Goal: Task Accomplishment & Management: Manage account settings

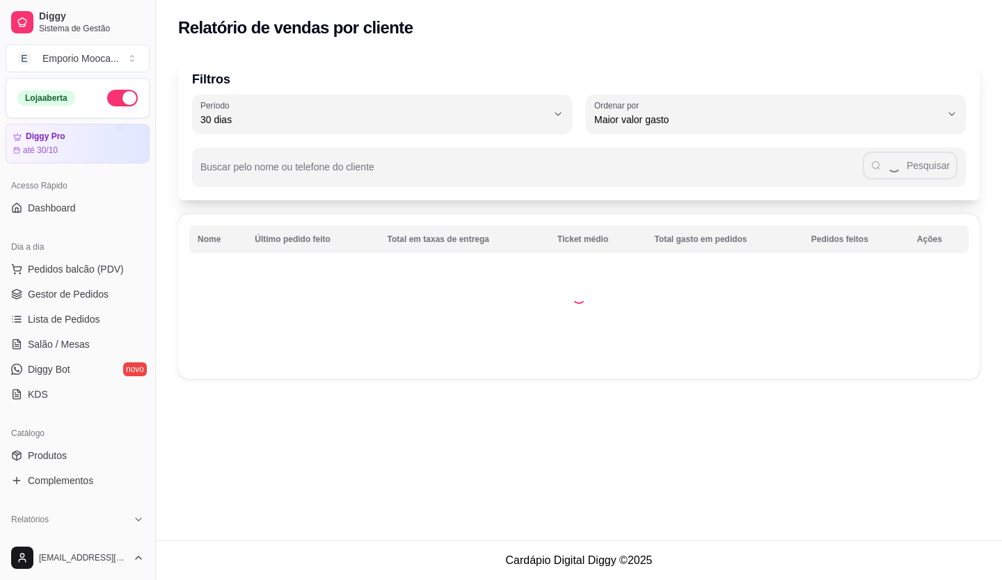
select select "30"
select select "HIGHEST_TOTAL_SPENT_WITH_ORDERS"
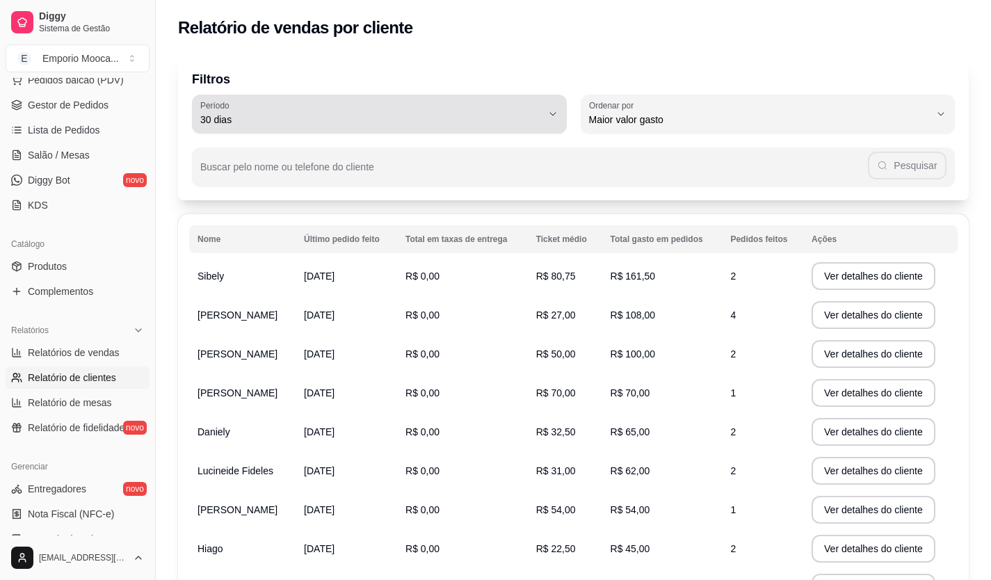
click at [555, 114] on icon "button" at bounding box center [552, 113] width 11 height 11
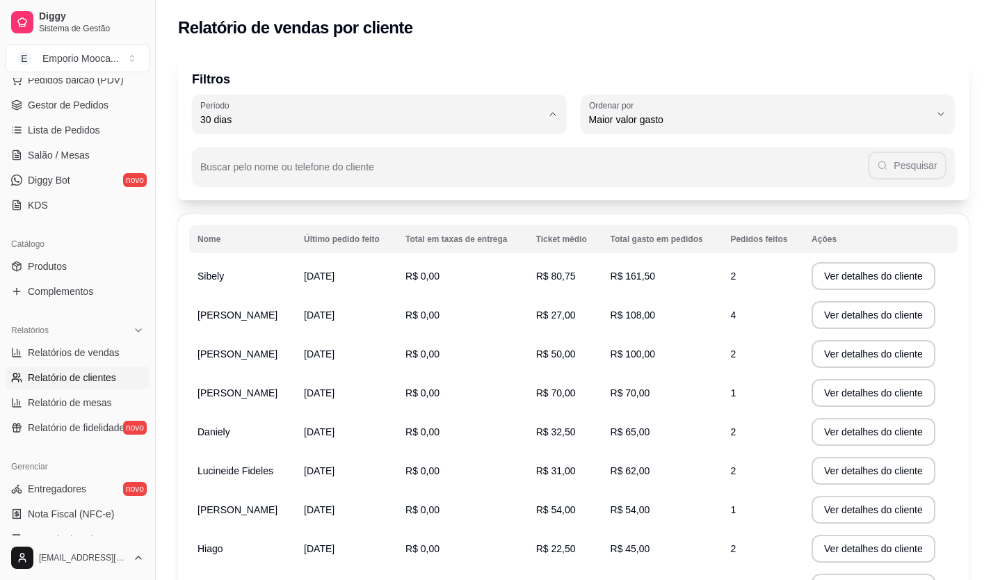
click at [216, 156] on span "Hoje" at bounding box center [372, 152] width 325 height 13
type input "0"
select select "0"
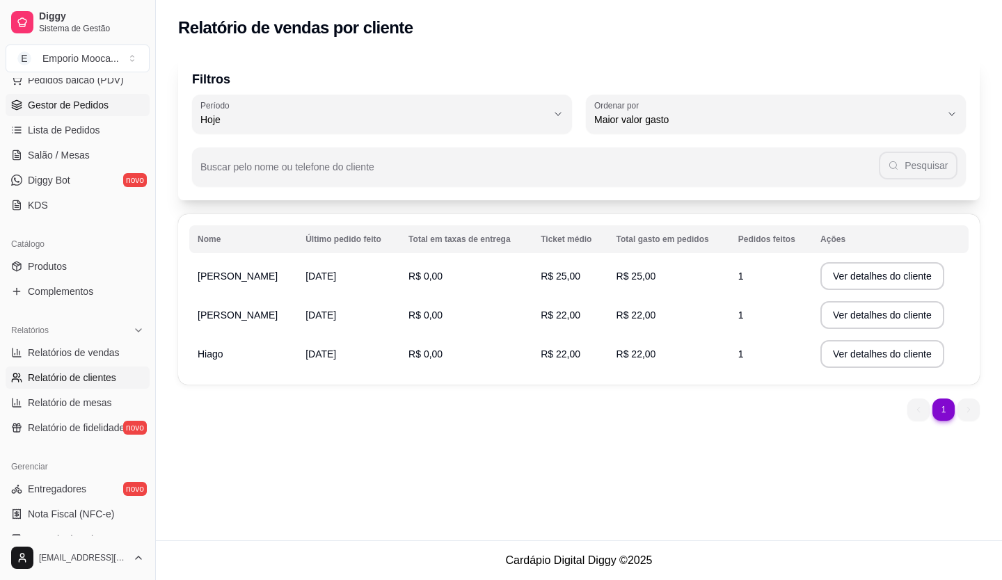
click at [96, 104] on span "Gestor de Pedidos" at bounding box center [68, 105] width 81 height 14
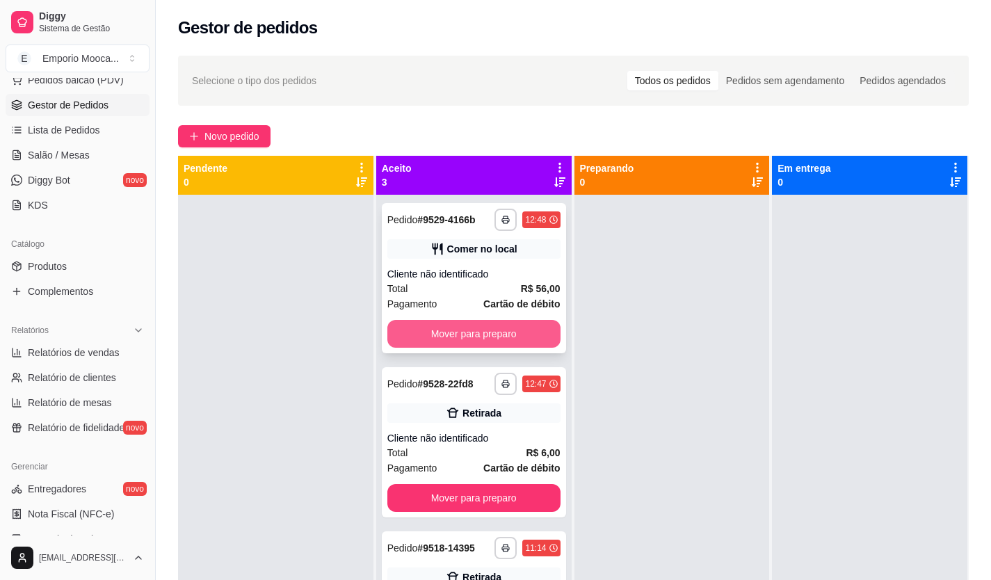
click at [517, 333] on button "Mover para preparo" at bounding box center [473, 334] width 173 height 28
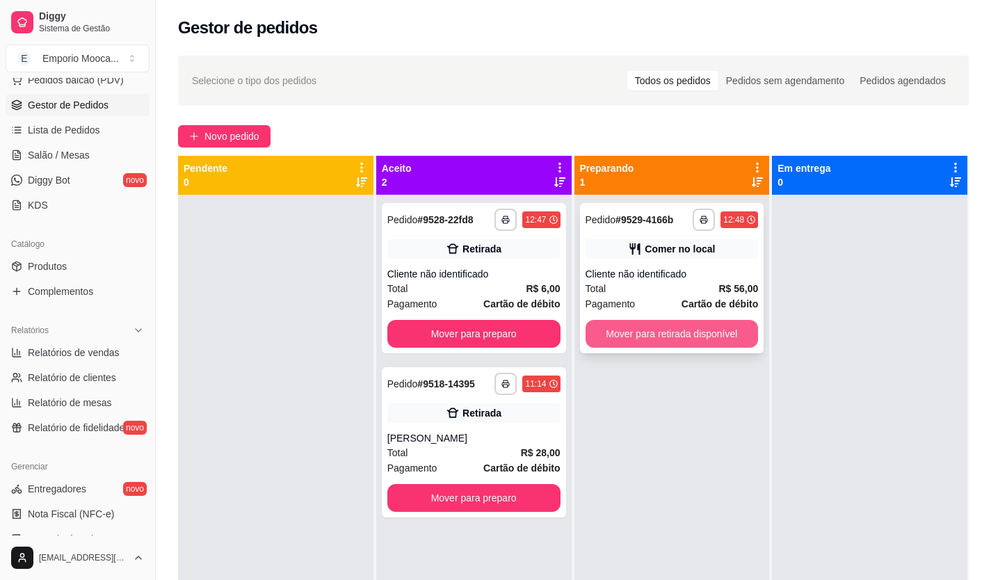
click at [671, 321] on button "Mover para retirada disponível" at bounding box center [672, 334] width 173 height 28
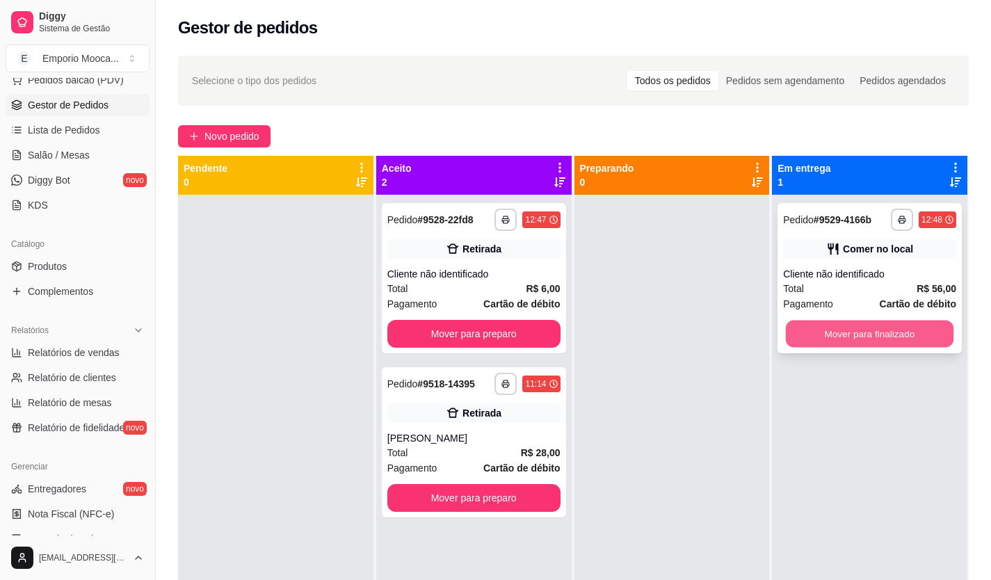
click at [798, 322] on button "Mover para finalizado" at bounding box center [870, 334] width 168 height 27
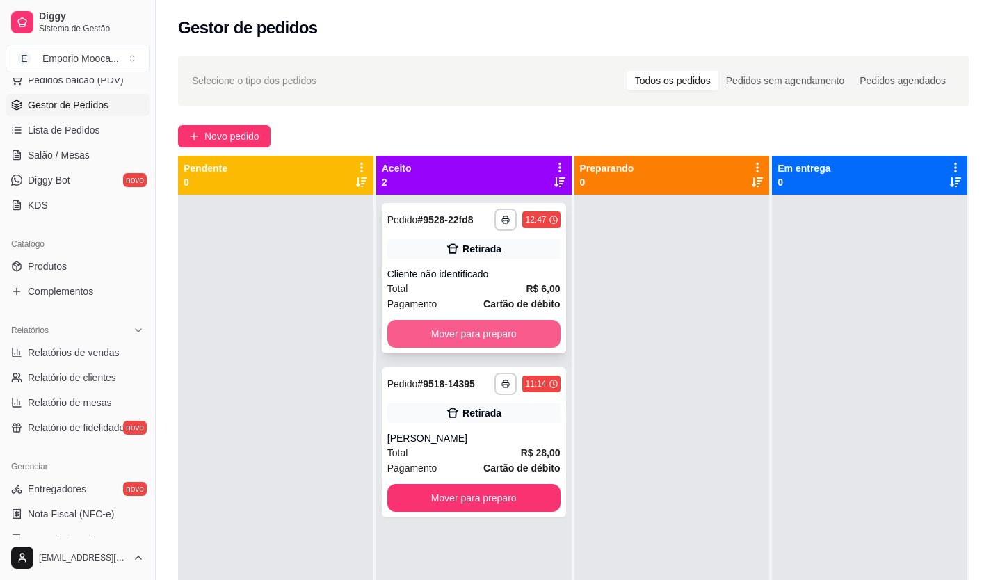
click at [522, 336] on button "Mover para preparo" at bounding box center [473, 334] width 173 height 28
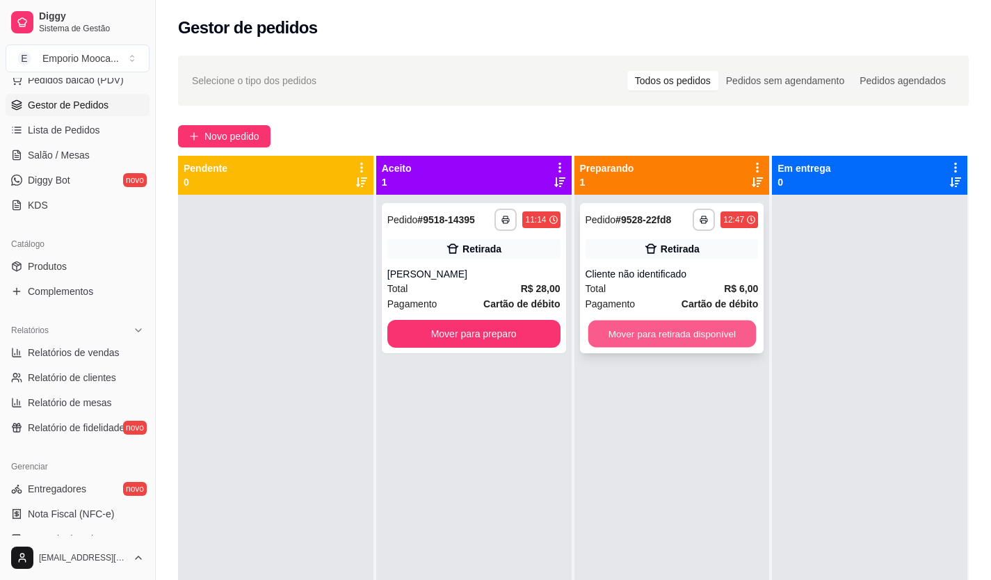
click at [724, 328] on button "Mover para retirada disponível" at bounding box center [672, 334] width 168 height 27
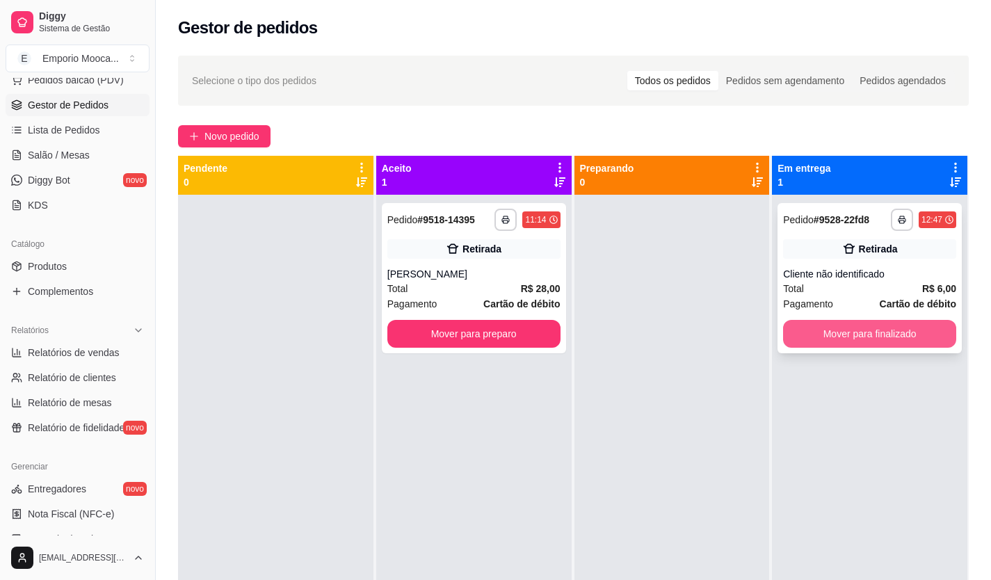
click at [876, 337] on button "Mover para finalizado" at bounding box center [869, 334] width 173 height 28
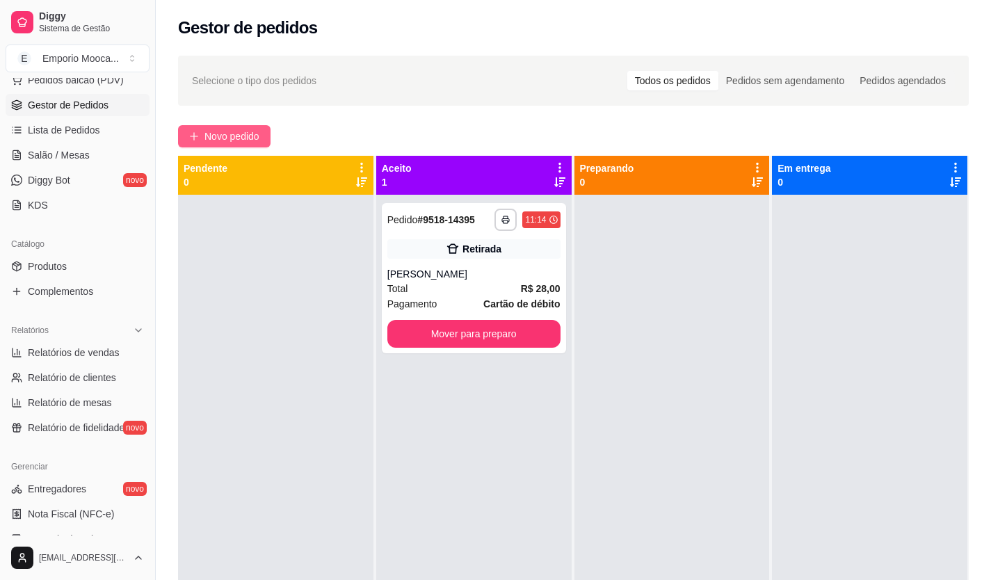
click at [263, 133] on button "Novo pedido" at bounding box center [224, 136] width 93 height 22
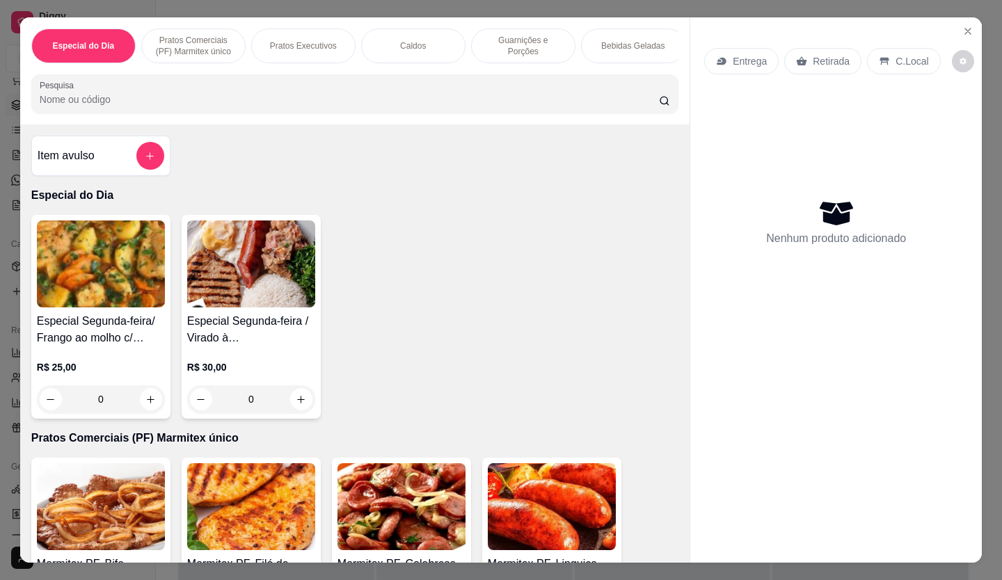
click at [284, 40] on p "Pratos Executivos" at bounding box center [303, 45] width 67 height 11
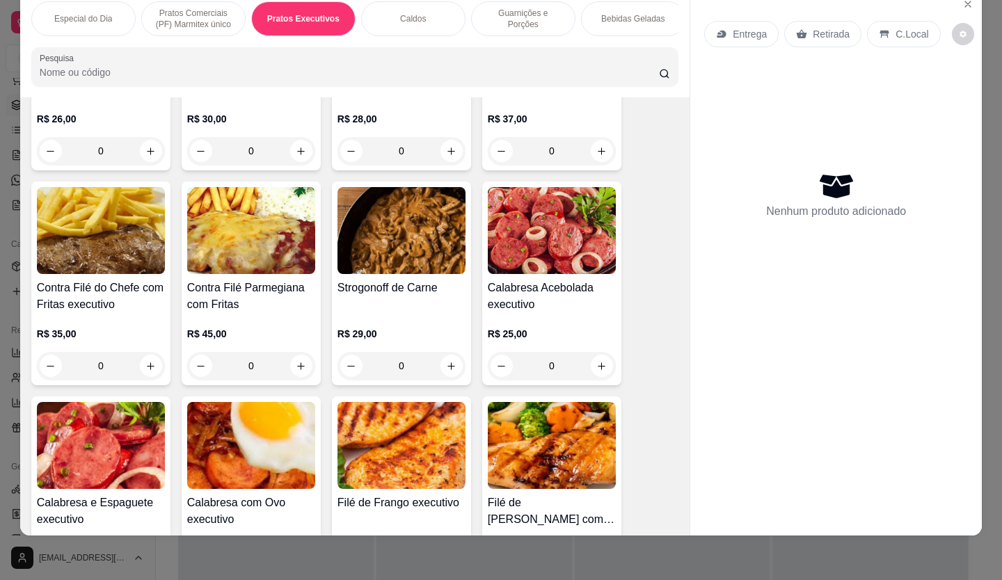
scroll to position [548, 0]
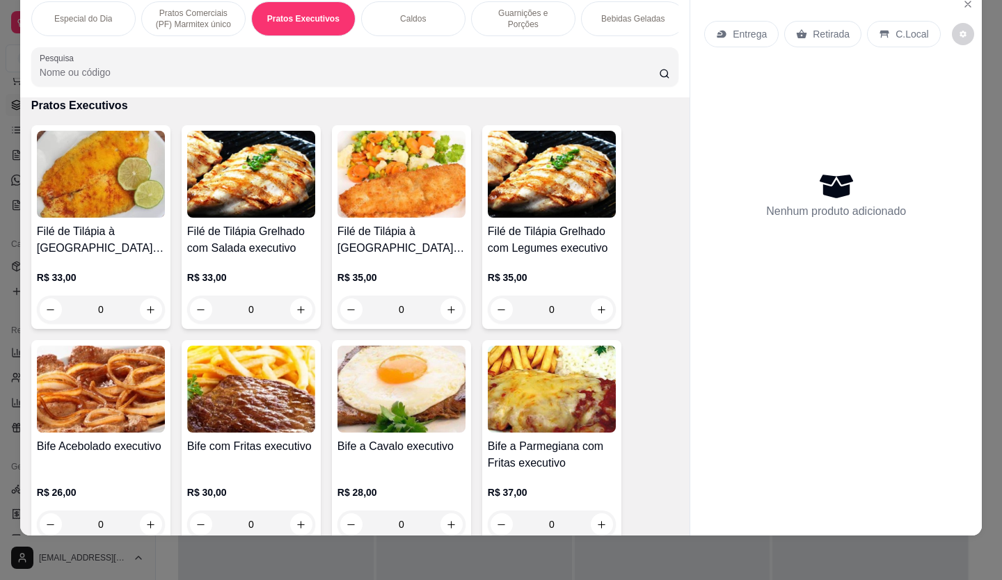
click at [79, 194] on img at bounding box center [101, 174] width 128 height 87
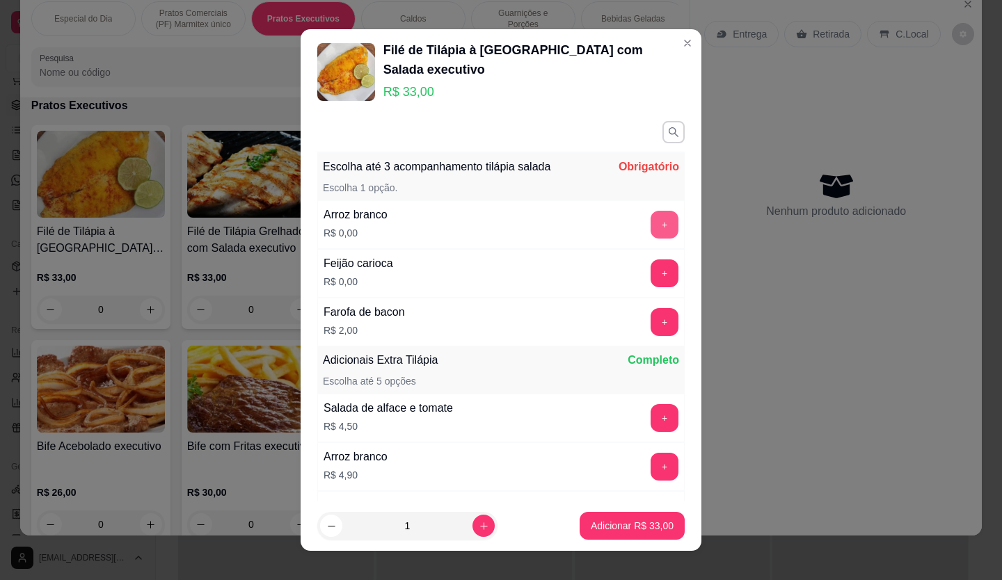
click at [650, 230] on button "+" at bounding box center [664, 225] width 28 height 28
click at [650, 273] on button "+" at bounding box center [664, 273] width 28 height 28
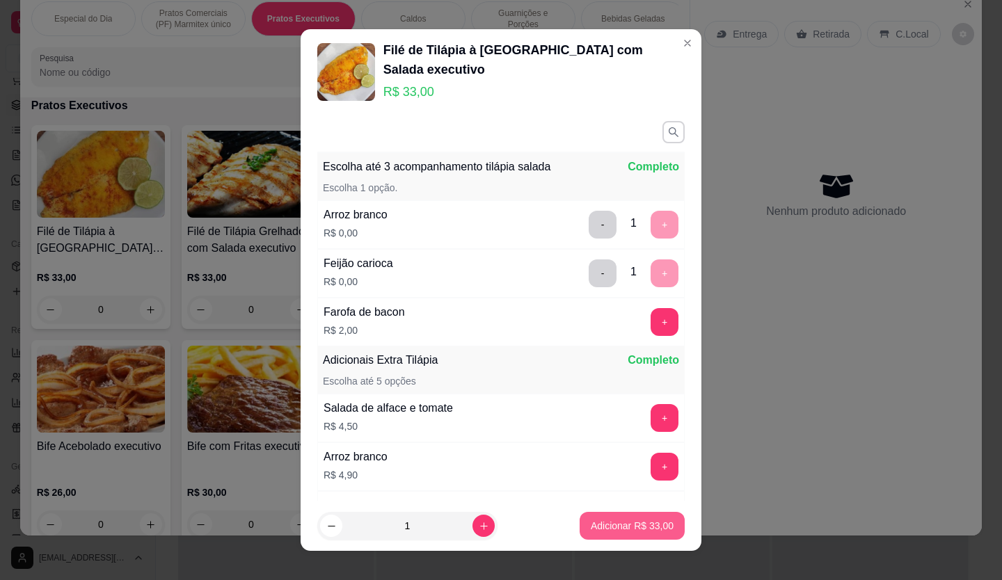
click at [625, 526] on p "Adicionar R$ 33,00" at bounding box center [631, 526] width 83 height 14
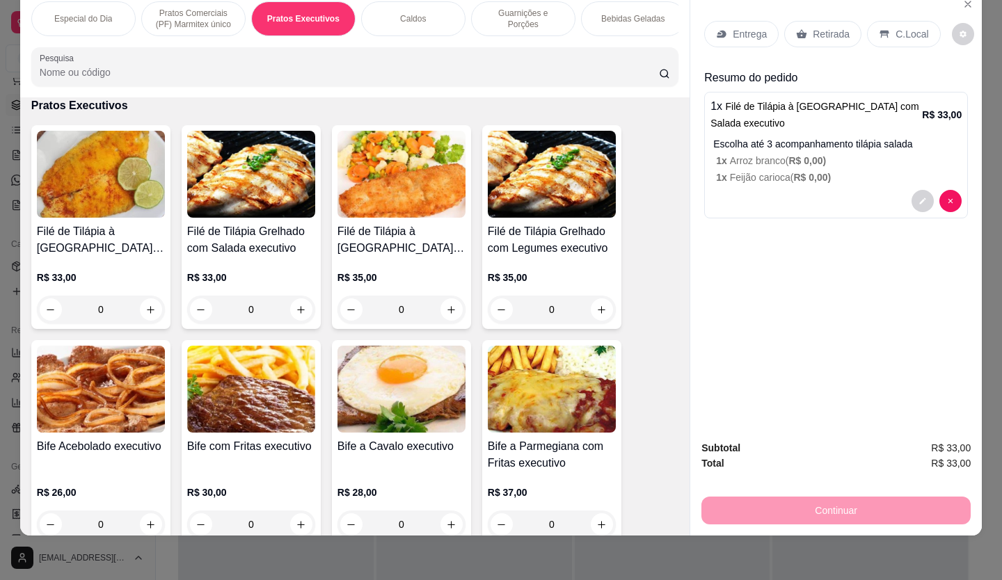
click at [601, 13] on p "Bebidas Geladas" at bounding box center [632, 18] width 63 height 11
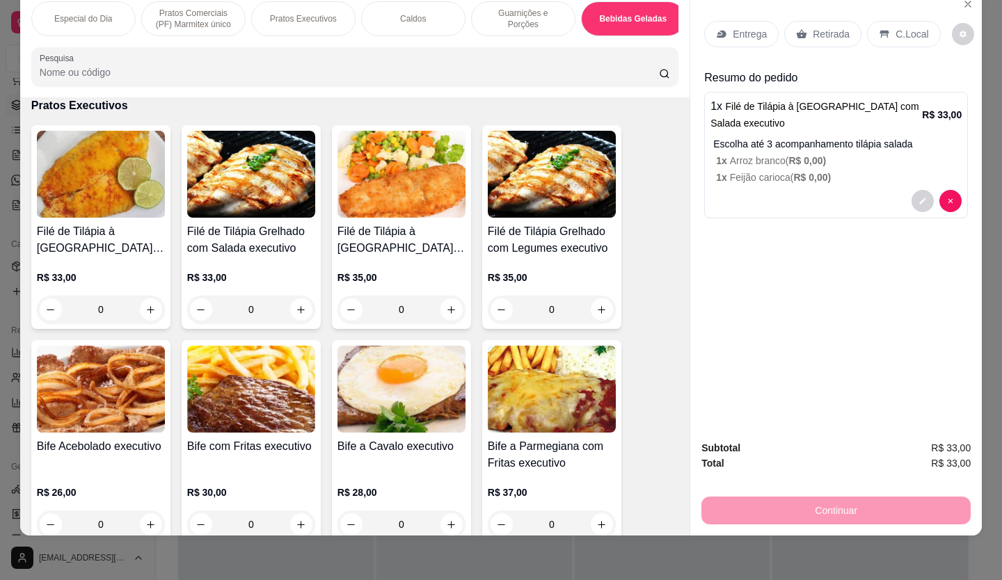
scroll to position [3375, 0]
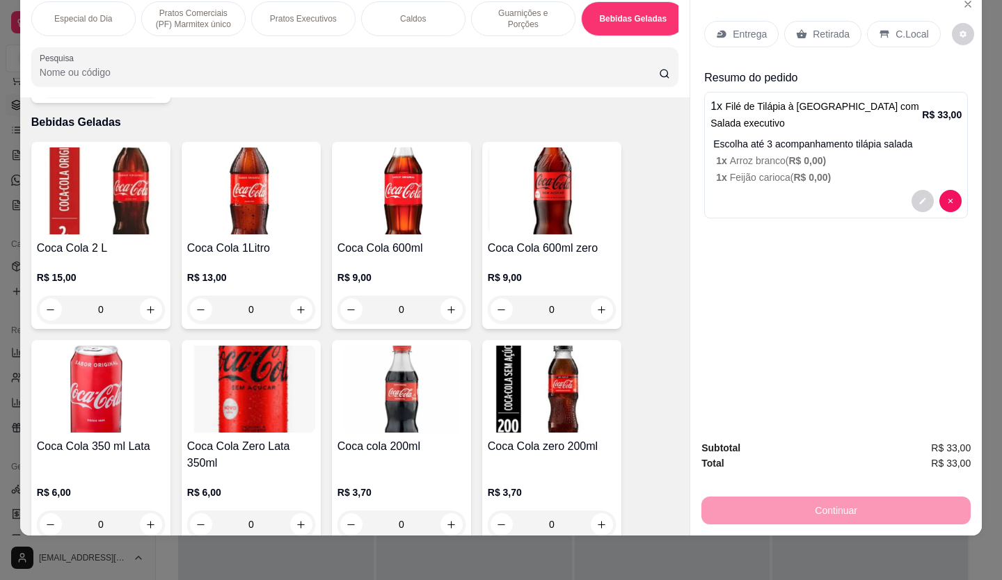
click at [365, 190] on img at bounding box center [401, 190] width 128 height 87
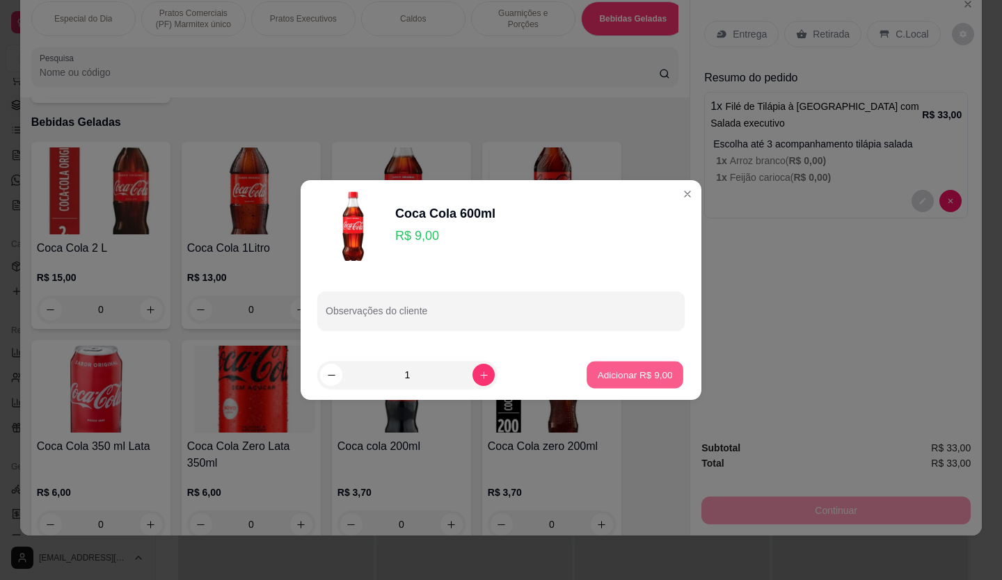
click at [657, 372] on p "Adicionar R$ 9,00" at bounding box center [634, 374] width 75 height 13
type input "1"
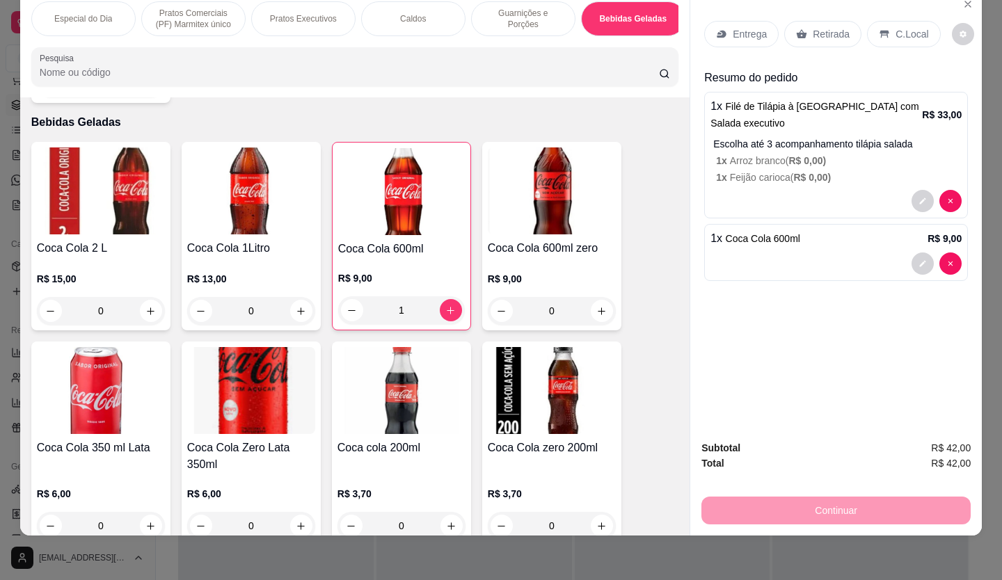
drag, startPoint x: 897, startPoint y: 24, endPoint x: 892, endPoint y: 38, distance: 14.1
click at [895, 28] on p "C.Local" at bounding box center [911, 34] width 33 height 14
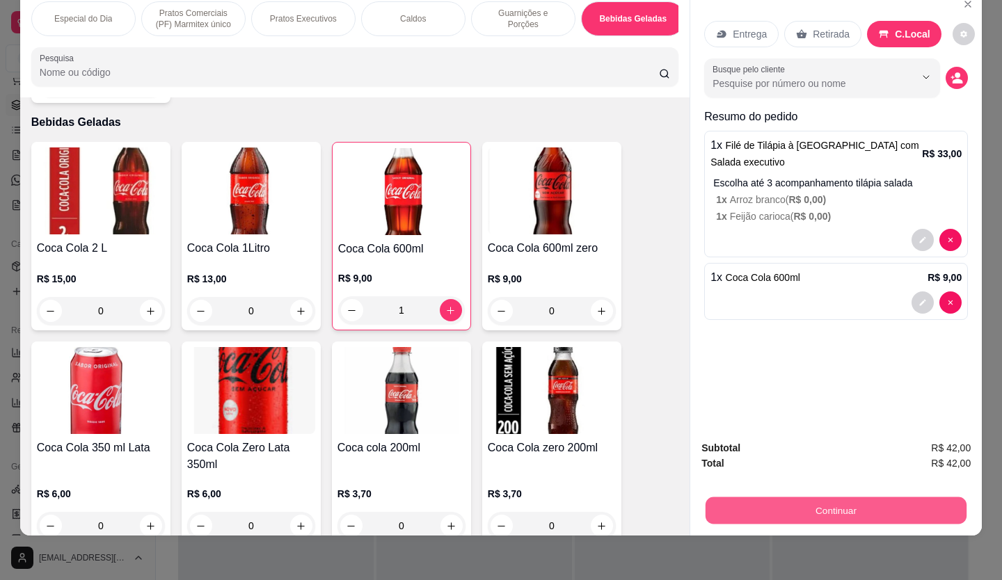
click at [813, 498] on button "Continuar" at bounding box center [835, 510] width 261 height 27
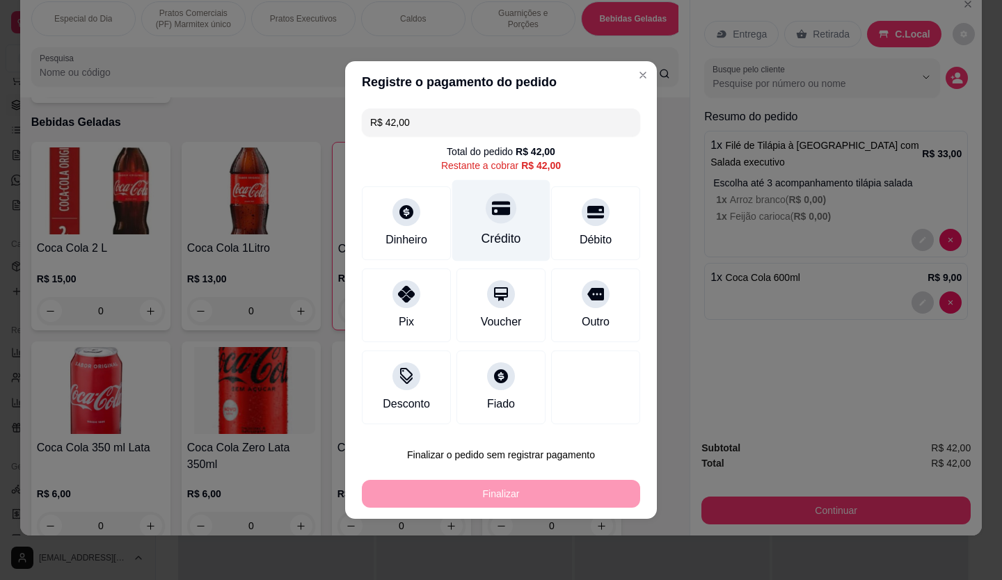
click at [515, 227] on div "Crédito" at bounding box center [501, 220] width 98 height 81
type input "R$ 0,00"
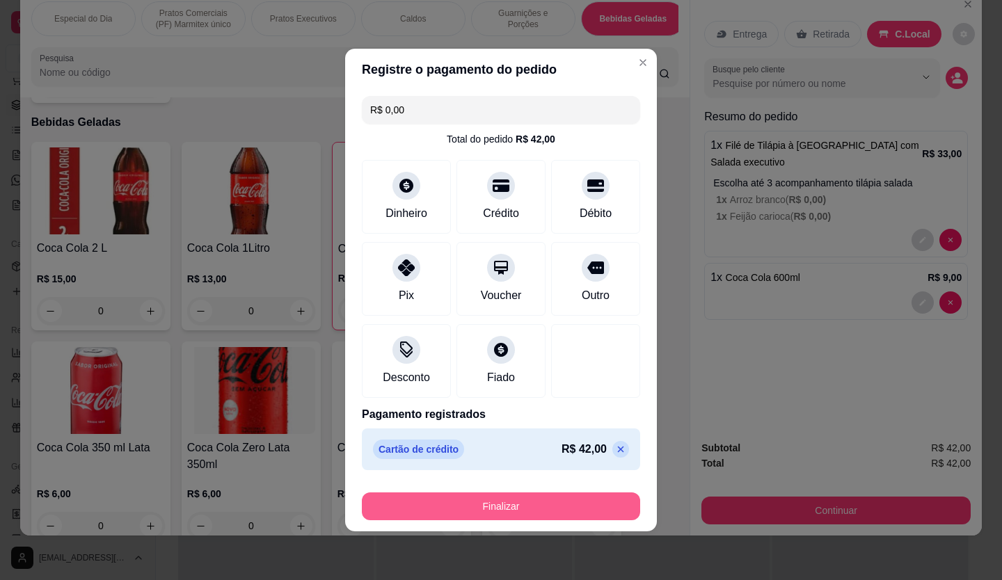
click at [549, 497] on button "Finalizar" at bounding box center [501, 506] width 278 height 28
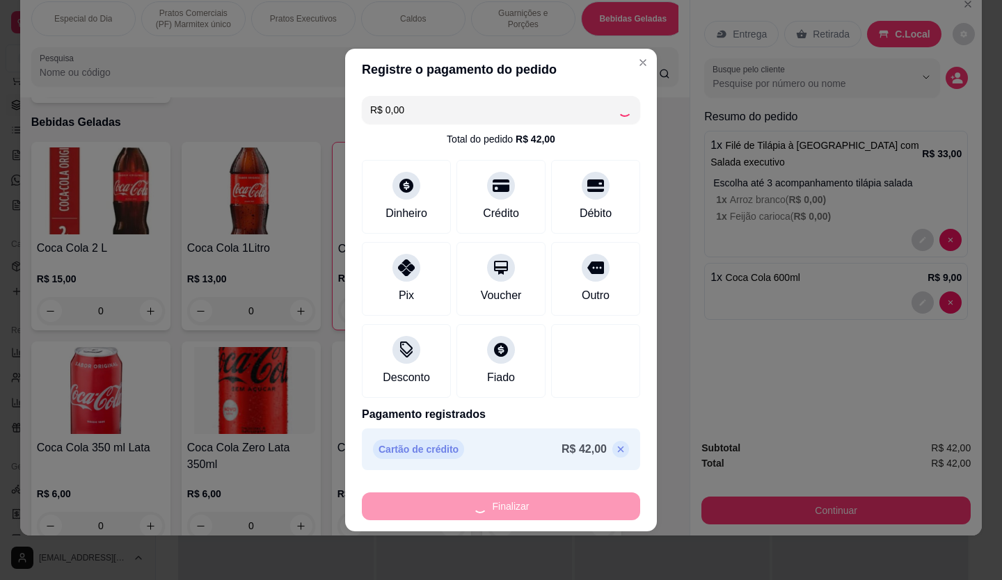
type input "0"
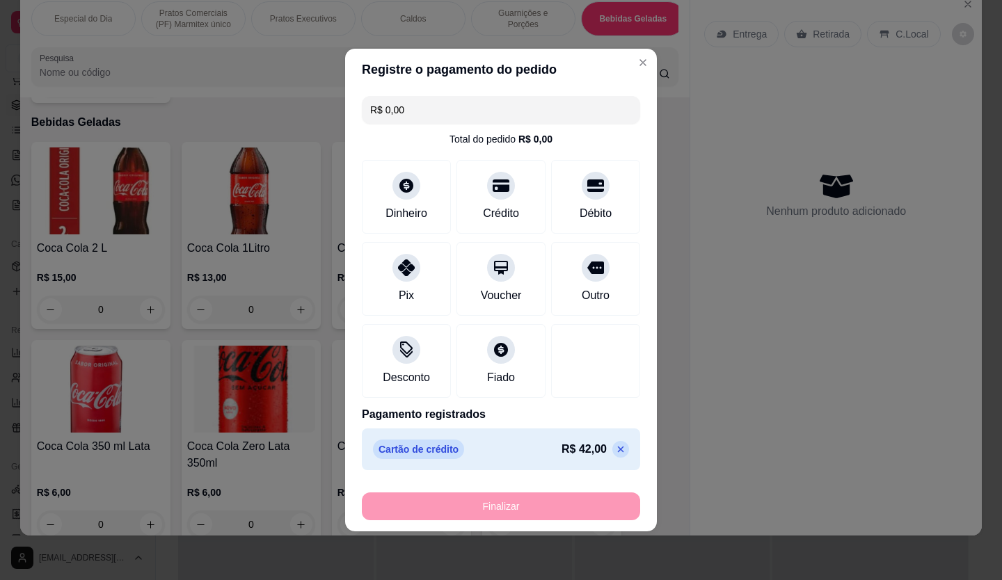
type input "-R$ 42,00"
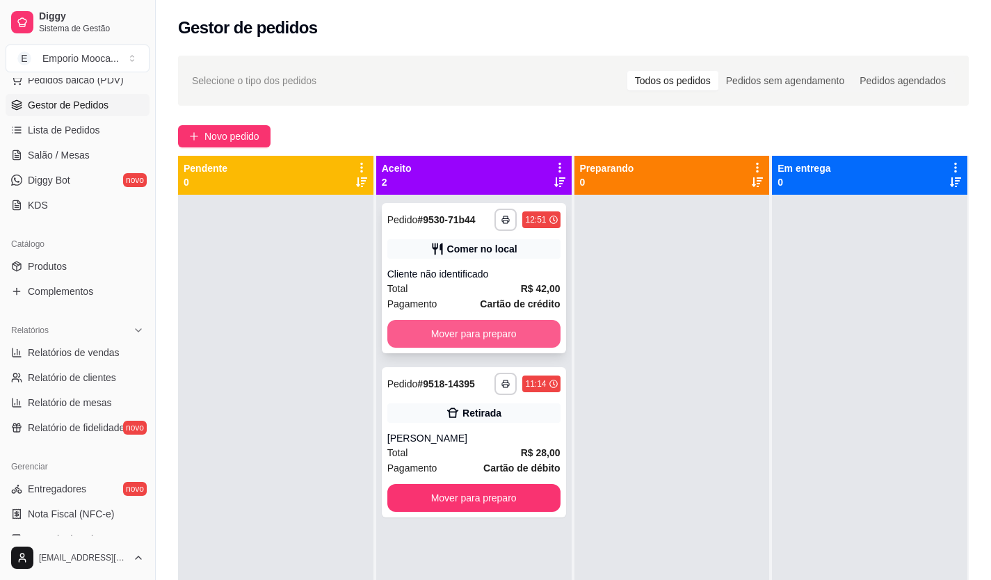
click at [526, 331] on button "Mover para preparo" at bounding box center [473, 334] width 173 height 28
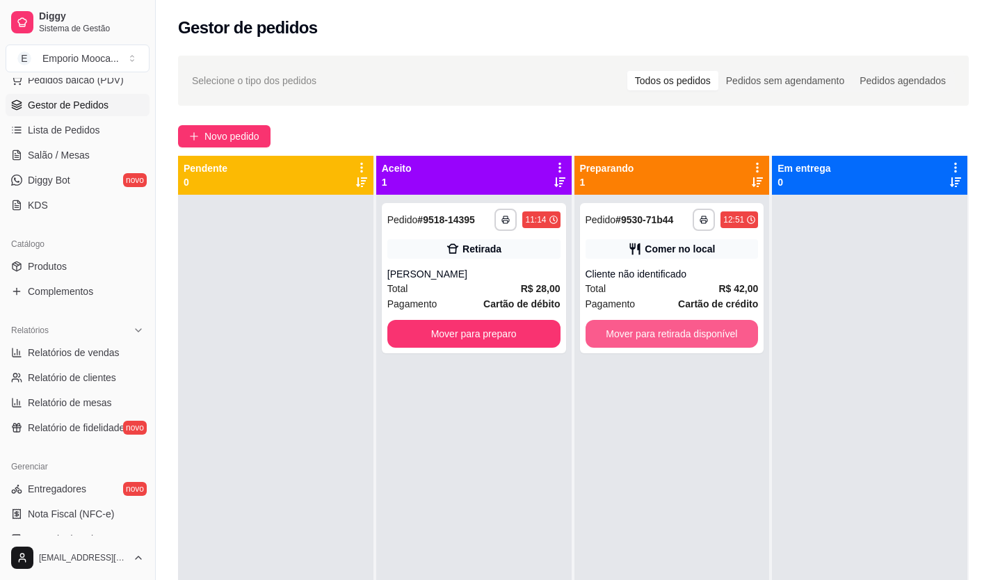
click at [671, 326] on button "Mover para retirada disponível" at bounding box center [672, 334] width 173 height 28
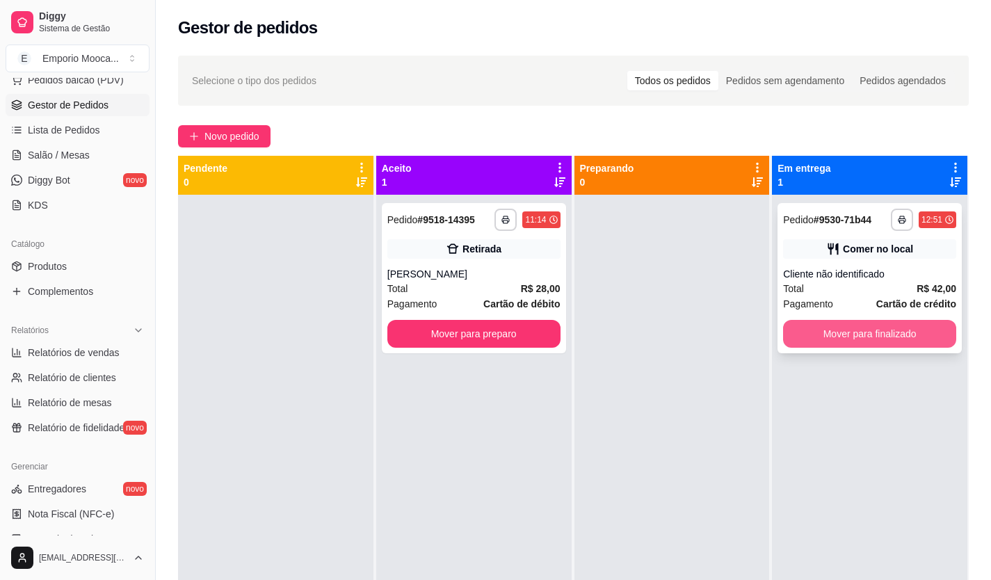
click at [798, 328] on button "Mover para finalizado" at bounding box center [869, 334] width 173 height 28
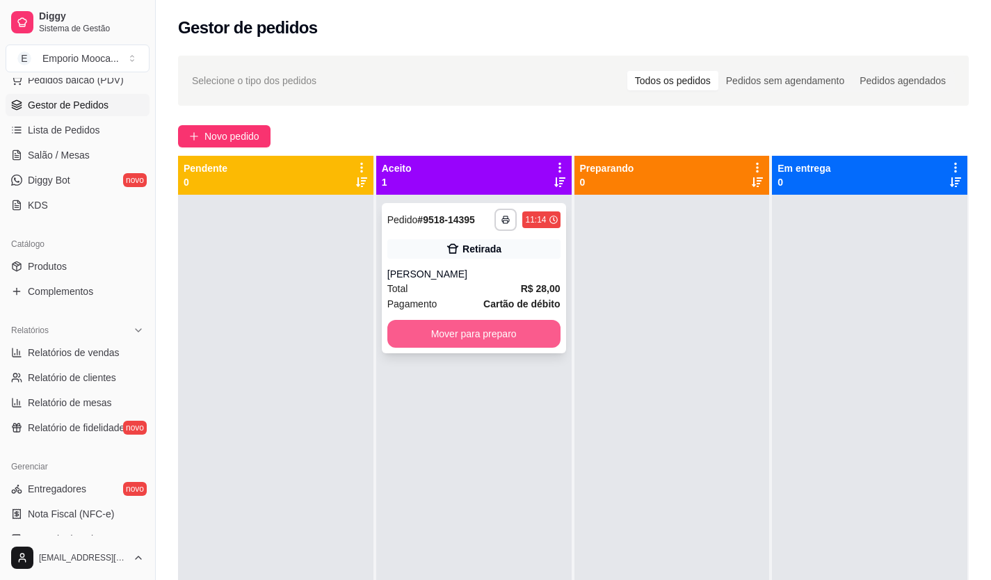
click at [444, 337] on button "Mover para preparo" at bounding box center [473, 334] width 173 height 28
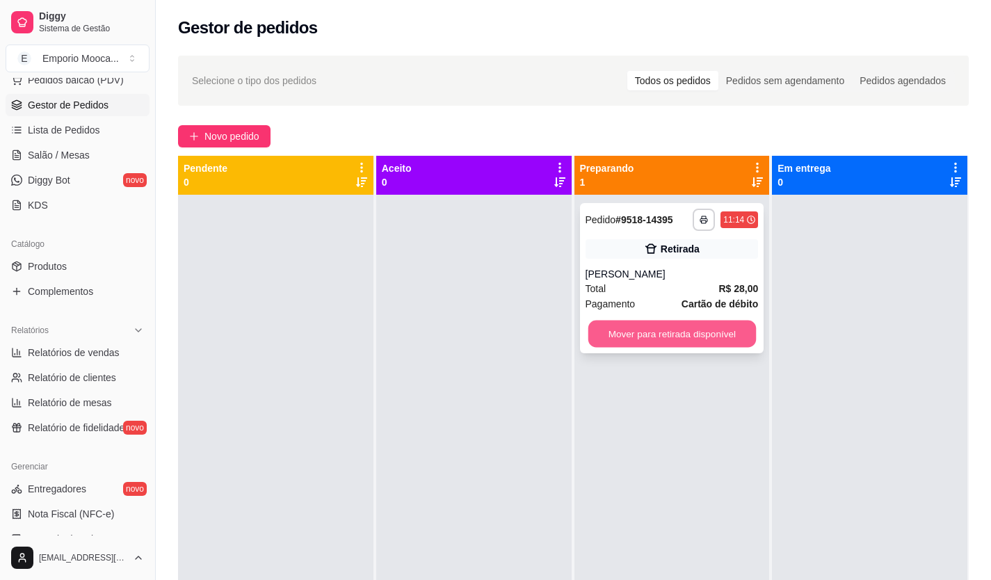
click at [672, 329] on button "Mover para retirada disponível" at bounding box center [672, 334] width 168 height 27
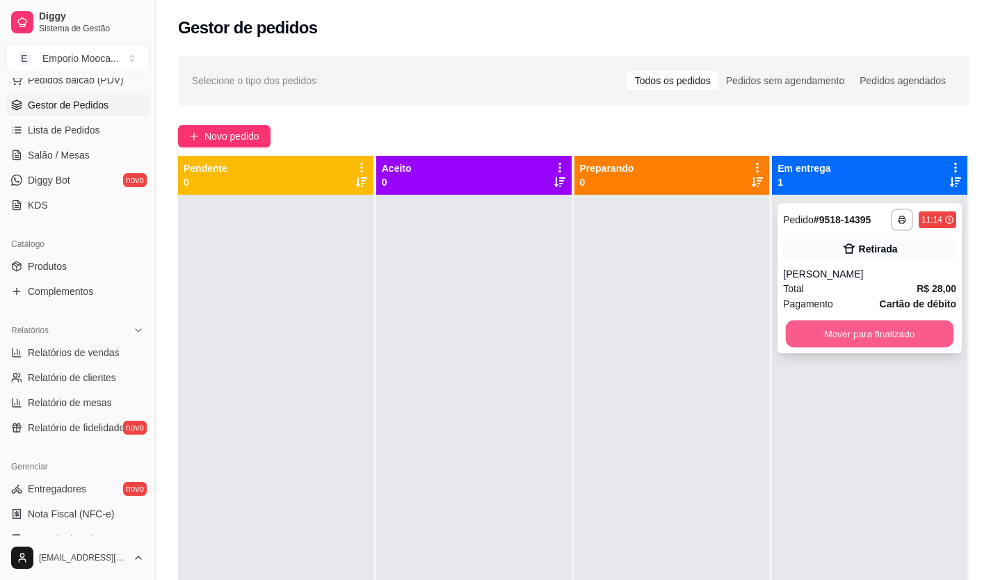
click at [828, 330] on button "Mover para finalizado" at bounding box center [870, 334] width 168 height 27
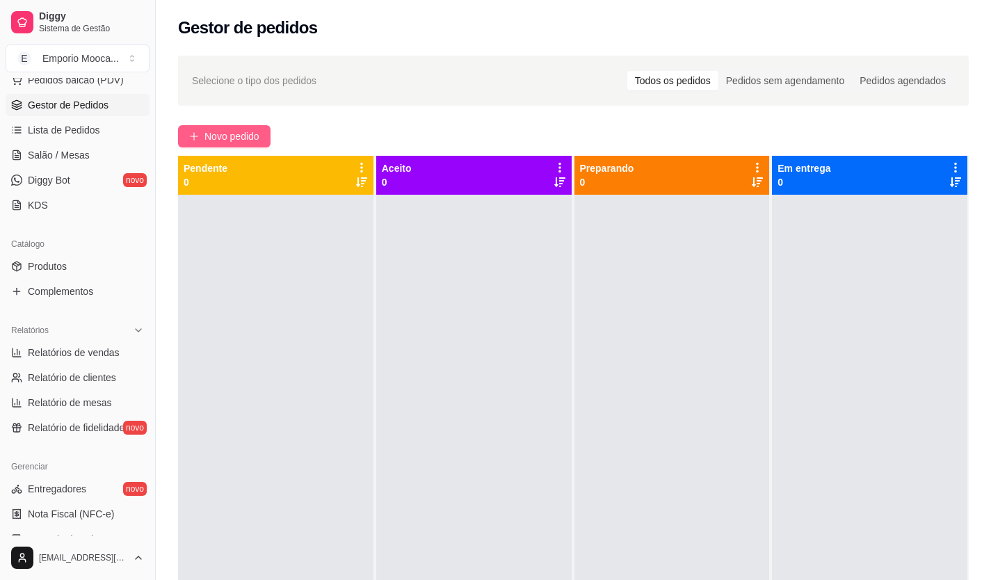
click at [257, 139] on span "Novo pedido" at bounding box center [231, 136] width 55 height 15
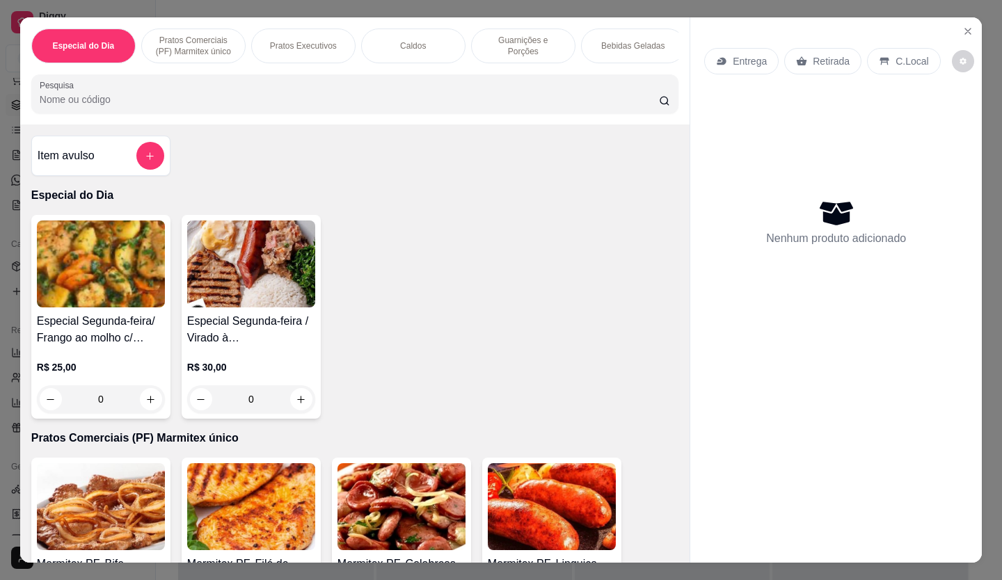
click at [611, 47] on div "Bebidas Geladas" at bounding box center [633, 46] width 104 height 35
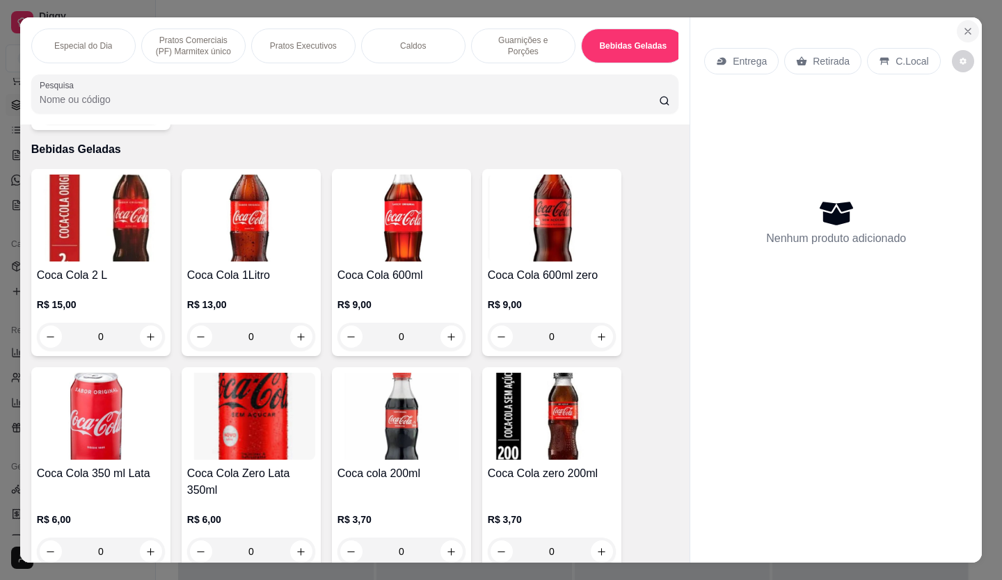
click at [965, 29] on icon "Close" at bounding box center [968, 32] width 6 height 6
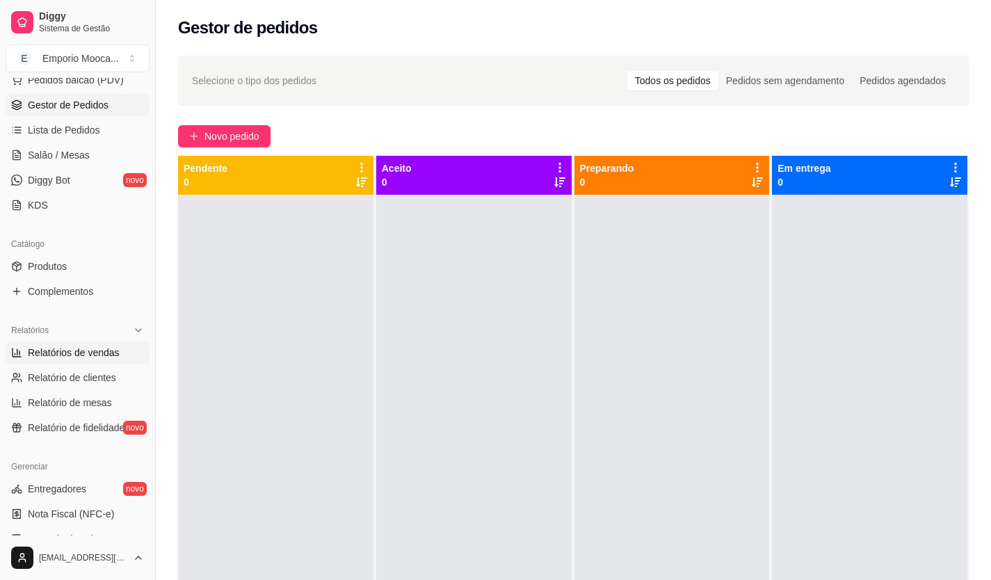
click at [96, 351] on span "Relatórios de vendas" at bounding box center [74, 353] width 92 height 14
select select "ALL"
select select "0"
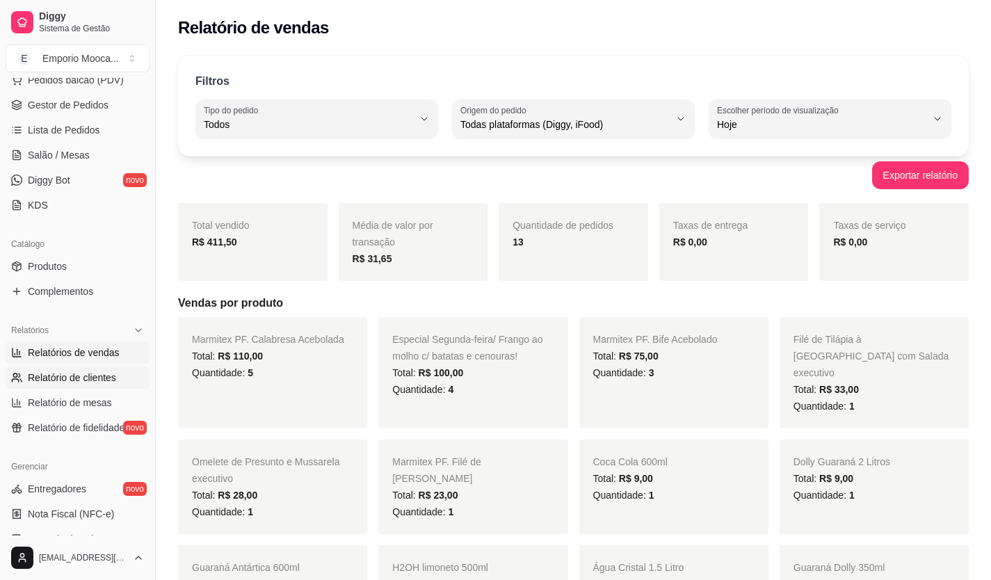
click at [89, 374] on span "Relatório de clientes" at bounding box center [72, 378] width 88 height 14
select select "30"
select select "HIGHEST_TOTAL_SPENT_WITH_ORDERS"
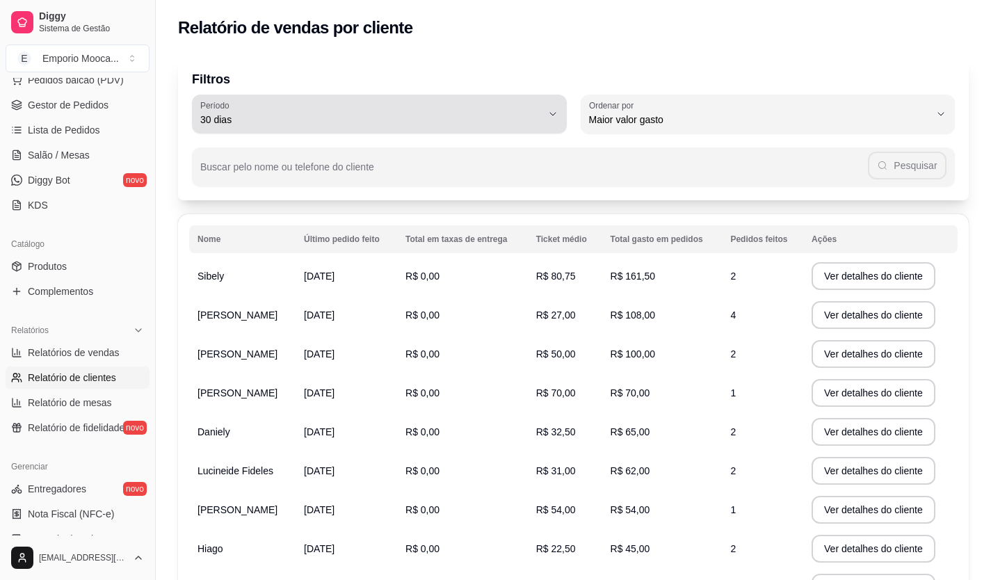
click at [353, 121] on span "30 dias" at bounding box center [370, 120] width 341 height 14
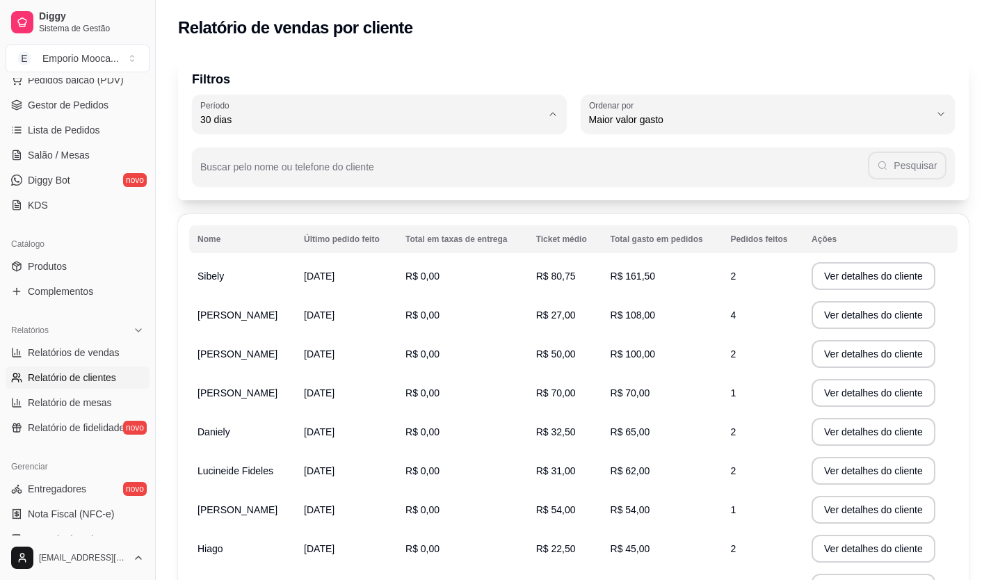
click at [350, 161] on li "Hoje" at bounding box center [378, 154] width 349 height 22
type input "0"
select select "0"
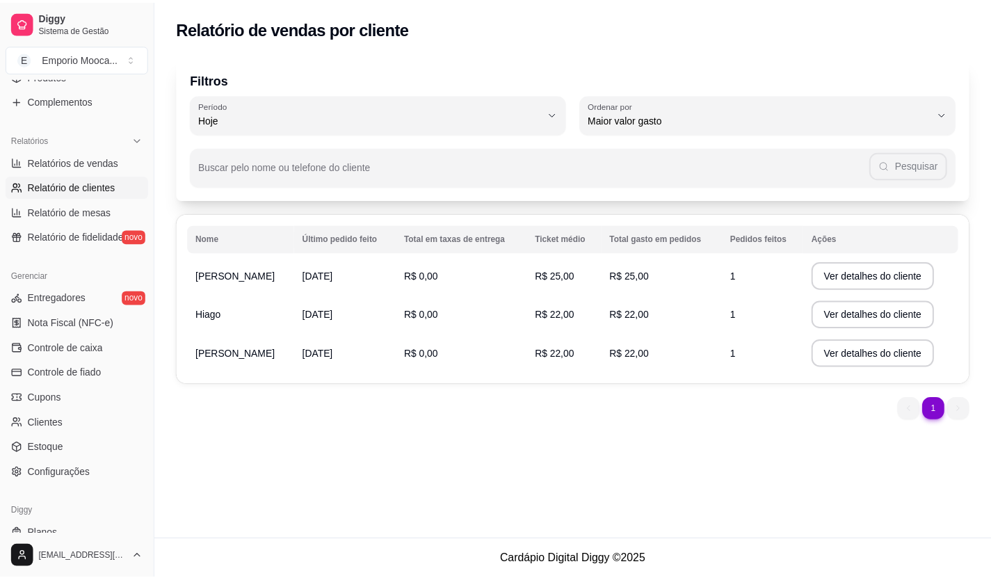
scroll to position [381, 0]
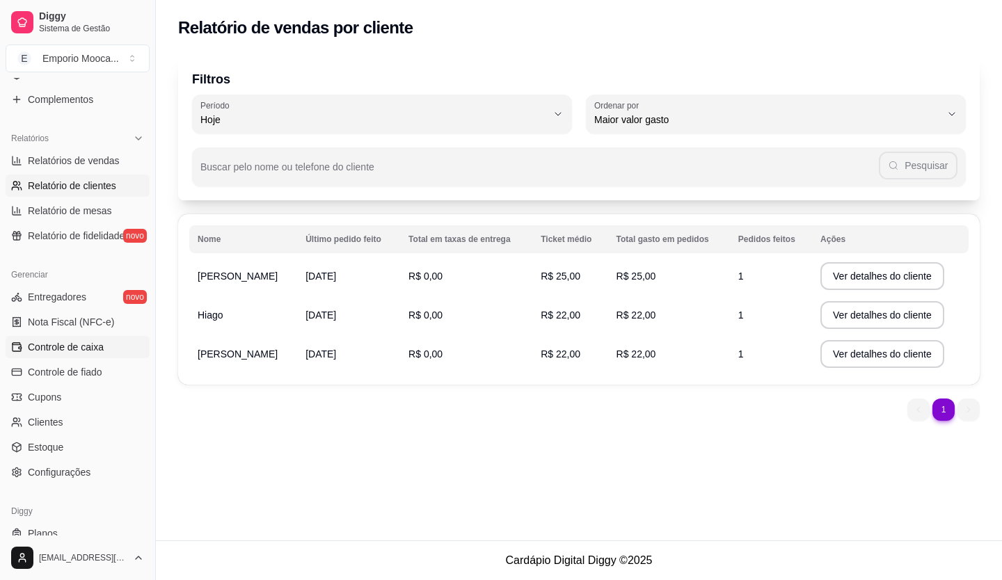
click at [86, 349] on span "Controle de caixa" at bounding box center [66, 347] width 76 height 14
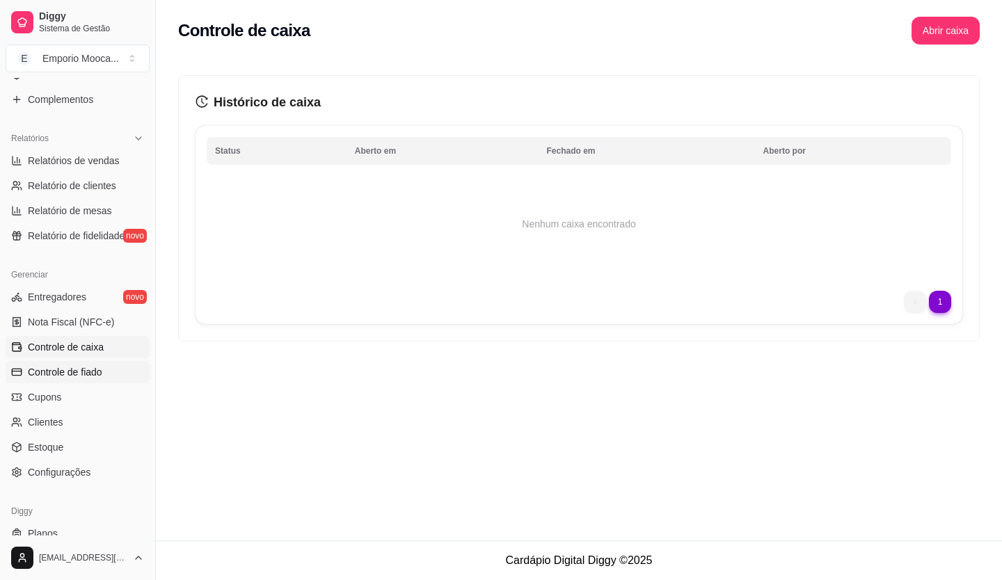
click at [75, 373] on span "Controle de fiado" at bounding box center [65, 372] width 74 height 14
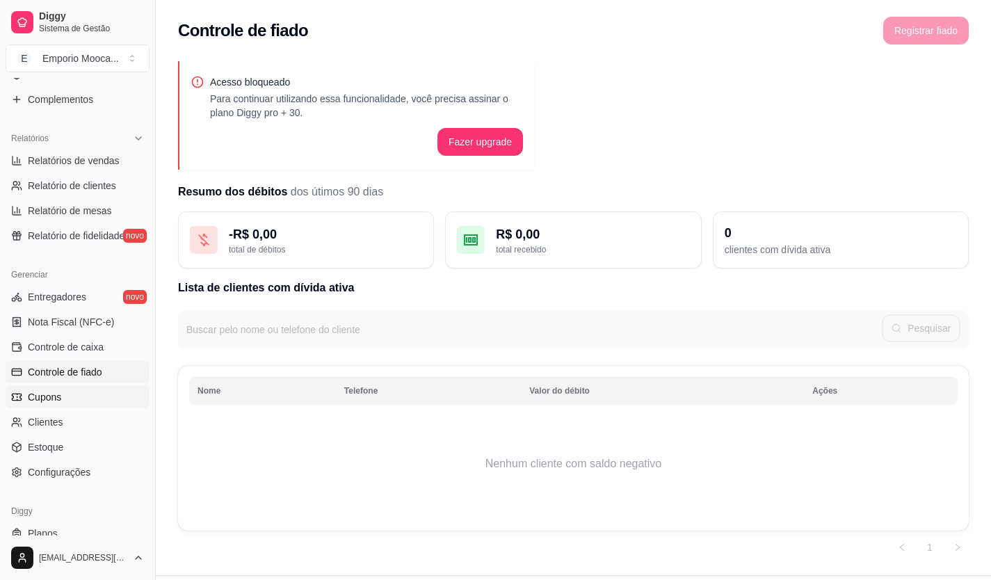
click at [71, 401] on link "Cupons" at bounding box center [78, 397] width 144 height 22
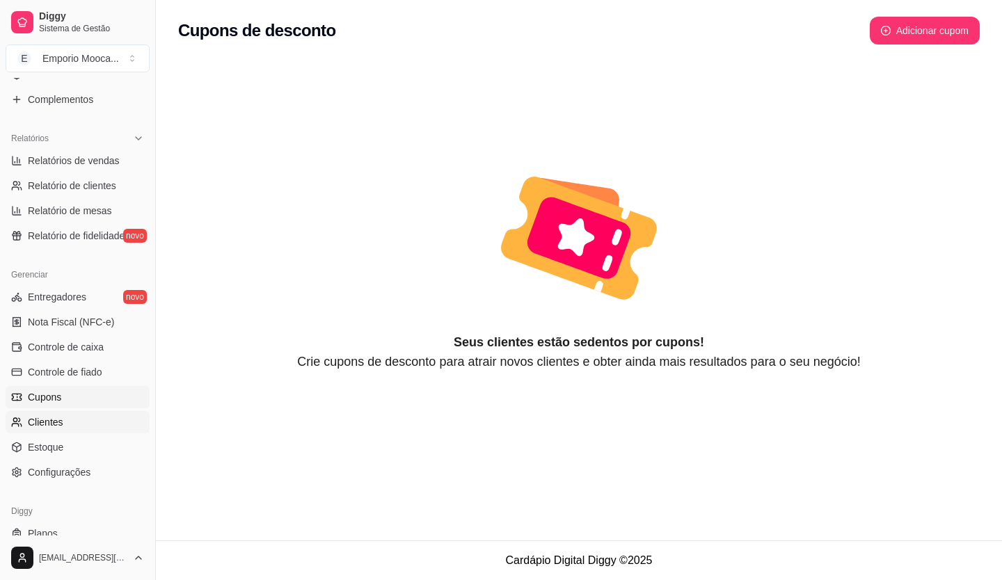
click at [68, 424] on link "Clientes" at bounding box center [78, 422] width 144 height 22
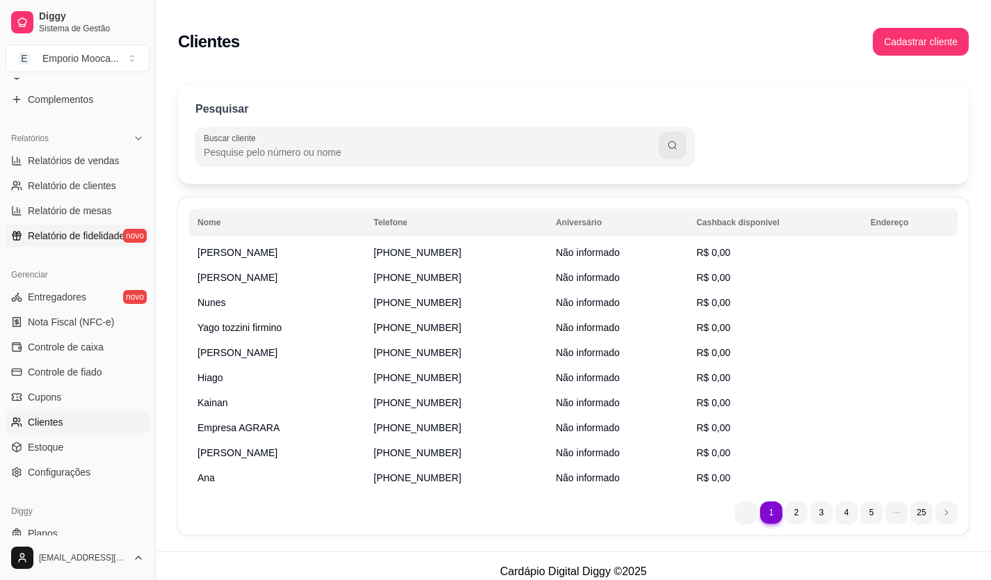
click at [96, 234] on span "Relatório de fidelidade" at bounding box center [76, 236] width 97 height 14
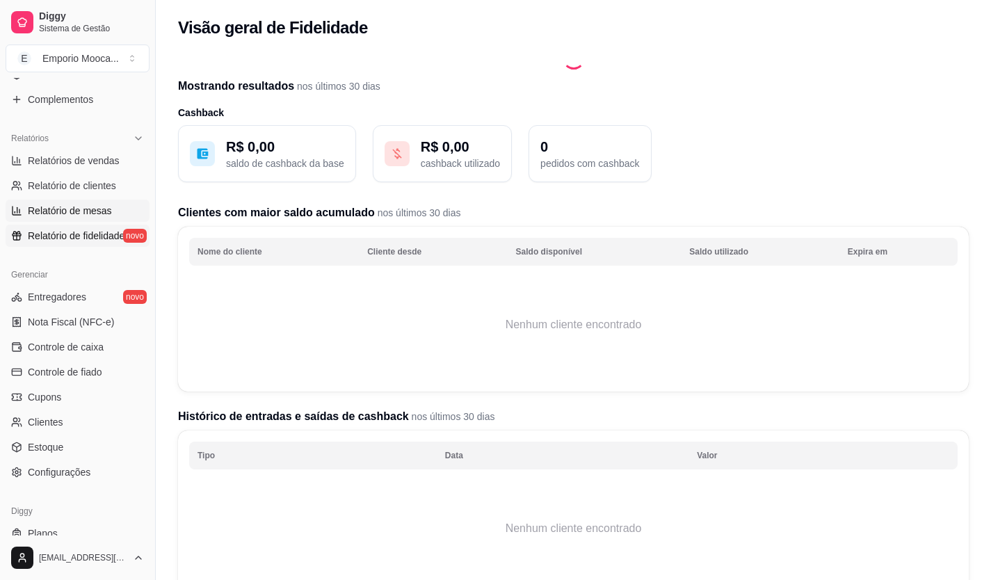
click at [88, 205] on span "Relatório de mesas" at bounding box center [70, 211] width 84 height 14
select select "TOTAL_OF_ORDERS"
select select "7"
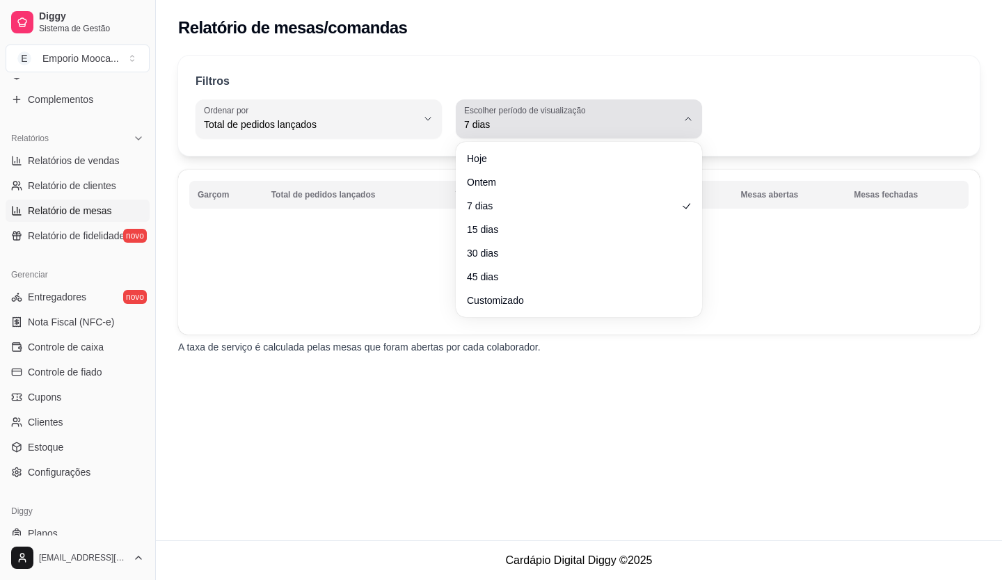
click at [600, 116] on div "7 dias" at bounding box center [570, 119] width 213 height 28
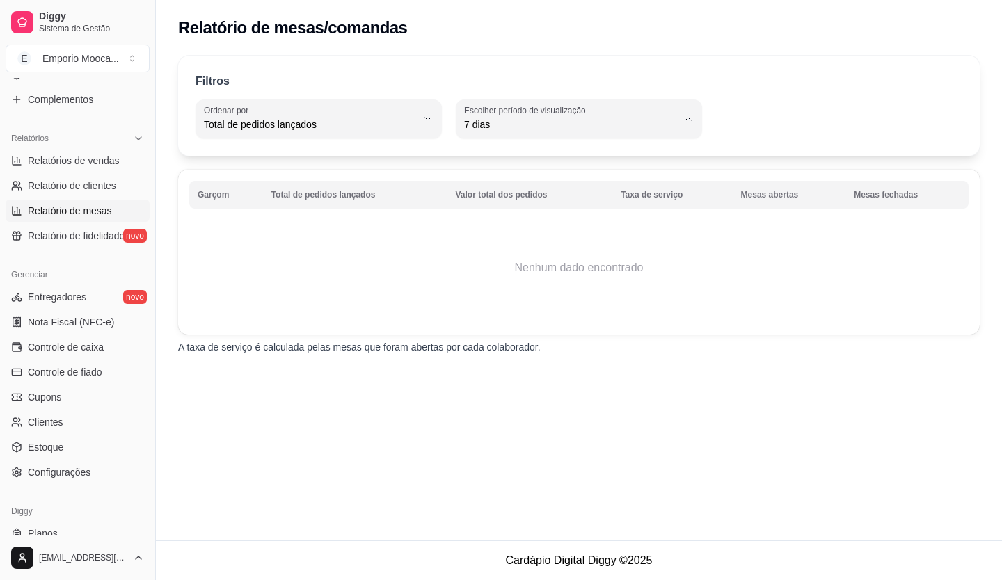
click at [523, 150] on li "Hoje" at bounding box center [578, 158] width 225 height 22
type input "0"
select select "0"
click at [417, 114] on button "Ordenar por Total de pedidos lançados" at bounding box center [318, 118] width 246 height 39
click at [312, 153] on span "Total de pedidos lançados" at bounding box center [312, 157] width 202 height 13
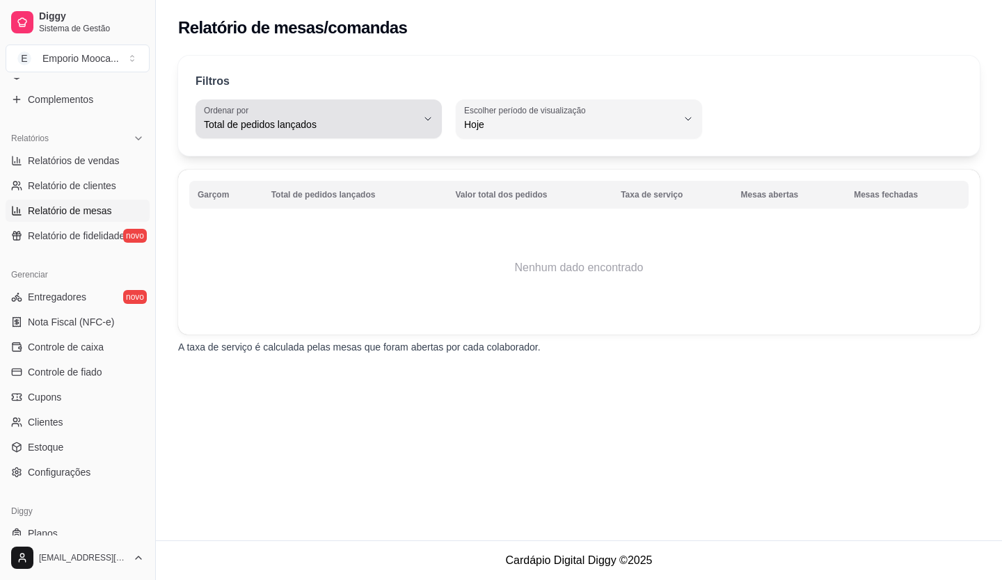
click at [435, 119] on button "Ordenar por Total de pedidos lançados" at bounding box center [318, 118] width 246 height 39
click at [312, 186] on span "Valor total dos pedidos" at bounding box center [312, 180] width 202 height 13
type input "TOTAL_AMOUNT_OF_ORDERS"
select select "TOTAL_AMOUNT_OF_ORDERS"
click at [106, 185] on span "Relatório de clientes" at bounding box center [72, 186] width 88 height 14
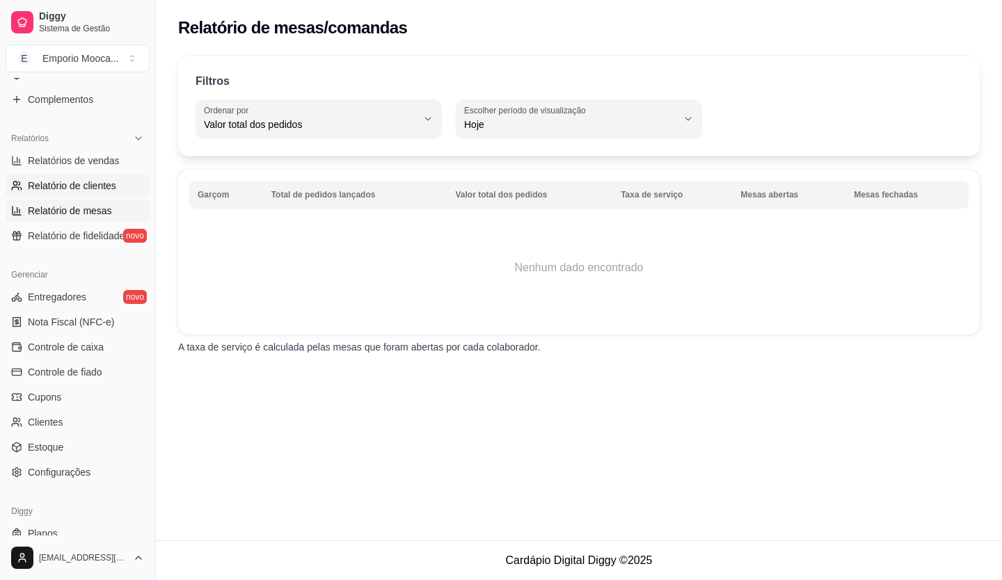
select select "30"
select select "HIGHEST_TOTAL_SPENT_WITH_ORDERS"
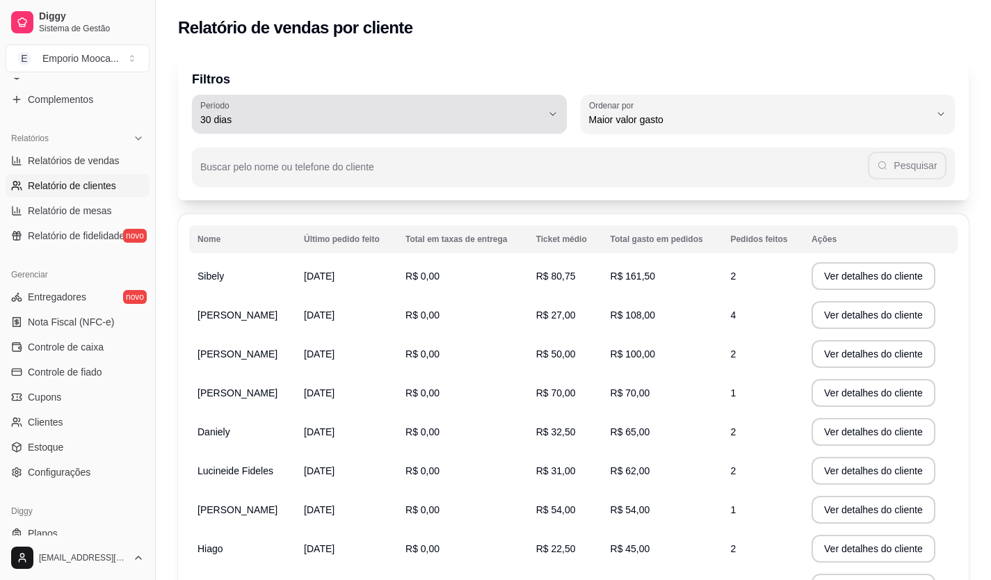
click at [296, 108] on div "30 dias" at bounding box center [370, 114] width 341 height 28
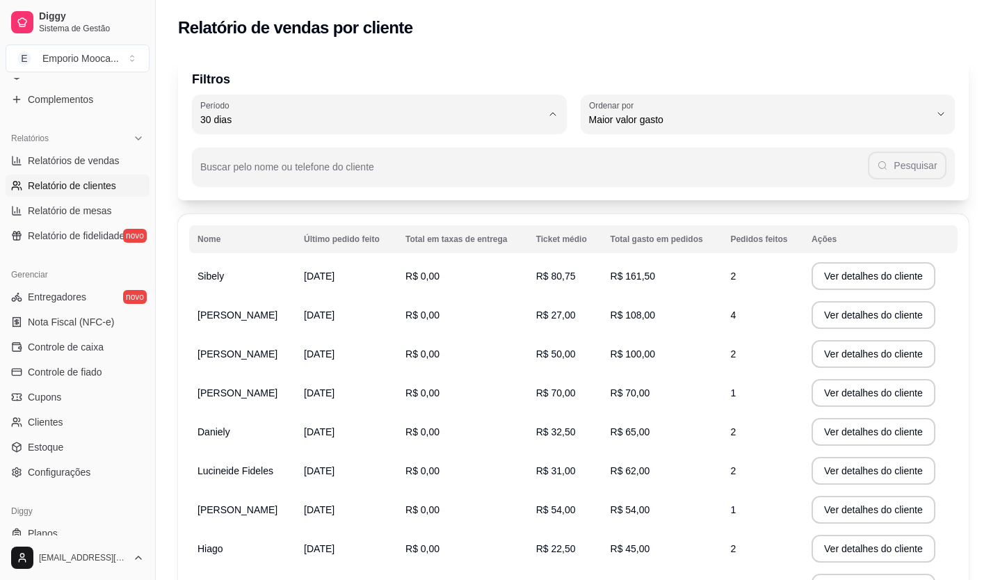
click at [287, 156] on span "Hoje" at bounding box center [372, 152] width 325 height 13
type input "0"
select select "0"
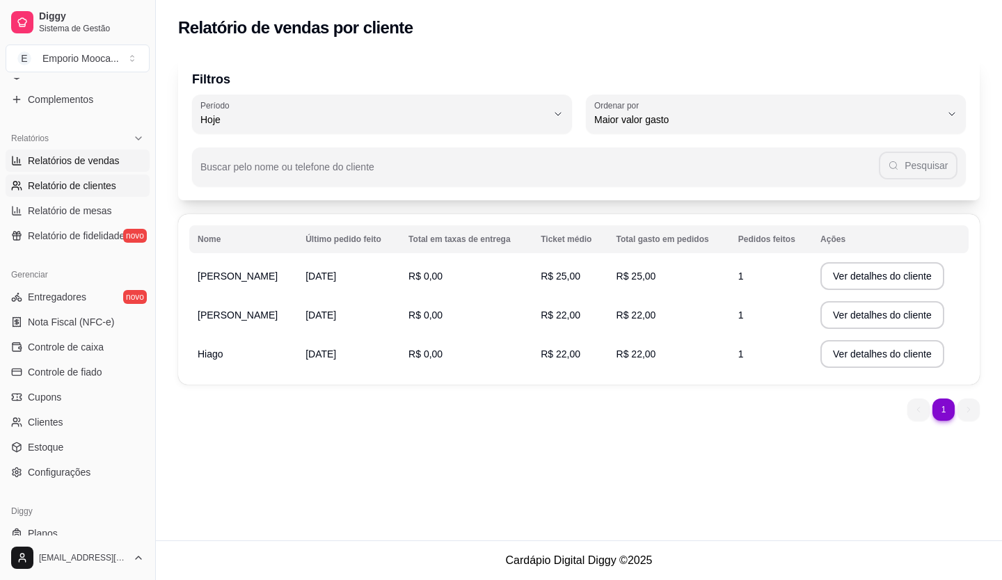
click at [93, 157] on span "Relatórios de vendas" at bounding box center [74, 161] width 92 height 14
select select "ALL"
select select "0"
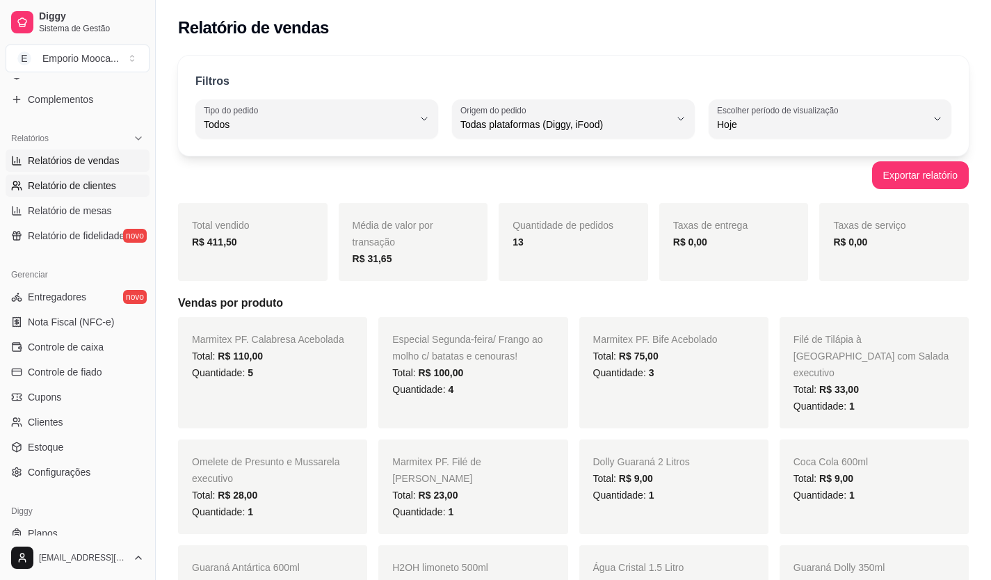
click at [95, 184] on span "Relatório de clientes" at bounding box center [72, 186] width 88 height 14
select select "30"
select select "HIGHEST_TOTAL_SPENT_WITH_ORDERS"
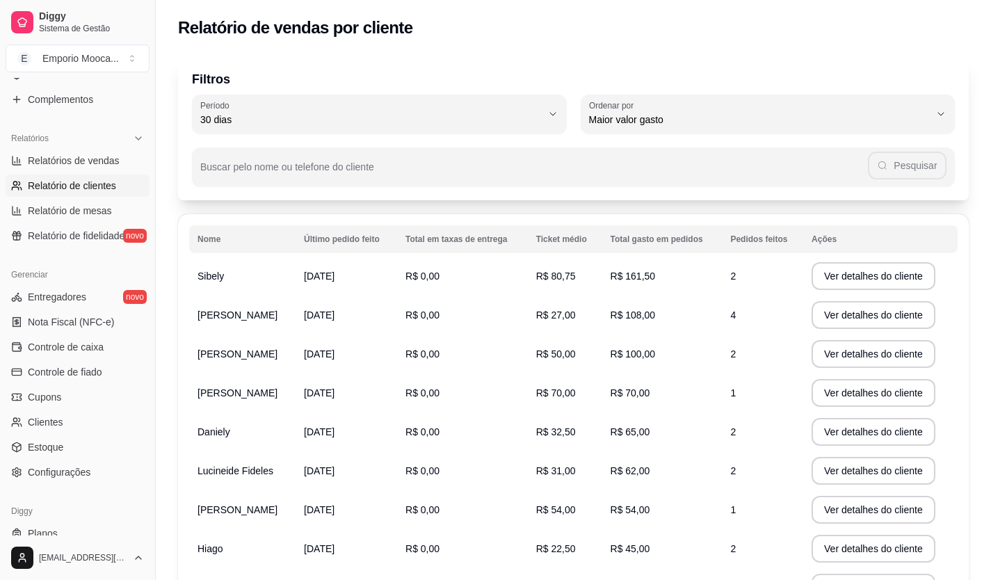
click at [143, 102] on div "Catálogo Produtos Complementos" at bounding box center [77, 75] width 155 height 81
click at [152, 94] on button "Toggle Sidebar" at bounding box center [155, 290] width 11 height 580
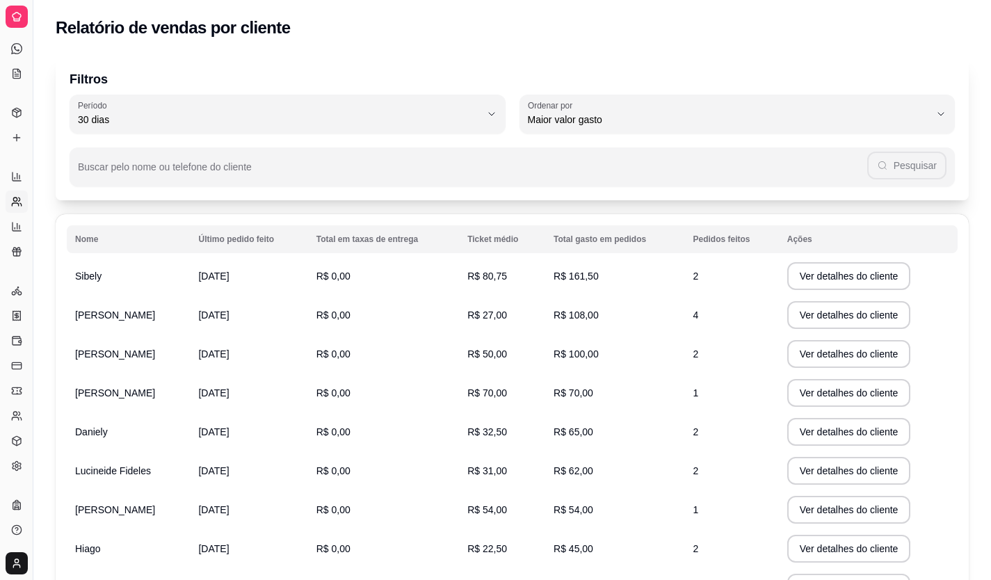
scroll to position [140, 0]
click at [34, 110] on button "Toggle Sidebar" at bounding box center [32, 290] width 11 height 580
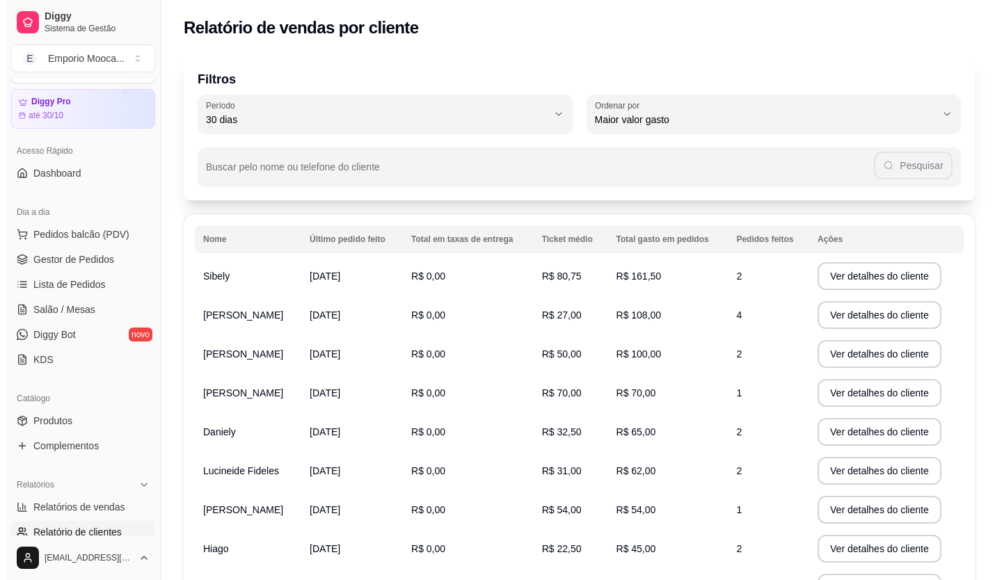
scroll to position [0, 0]
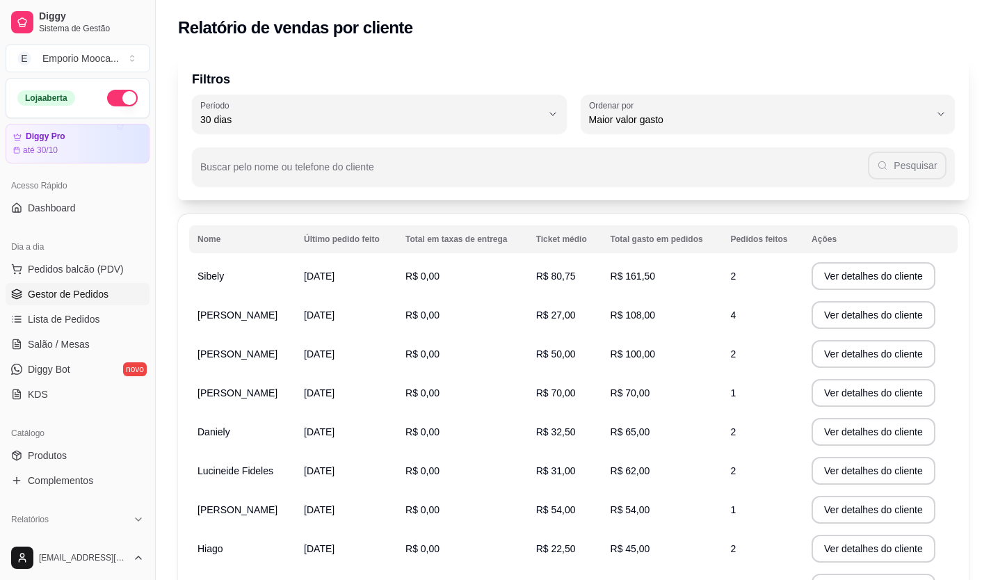
click at [51, 303] on link "Gestor de Pedidos" at bounding box center [78, 294] width 144 height 22
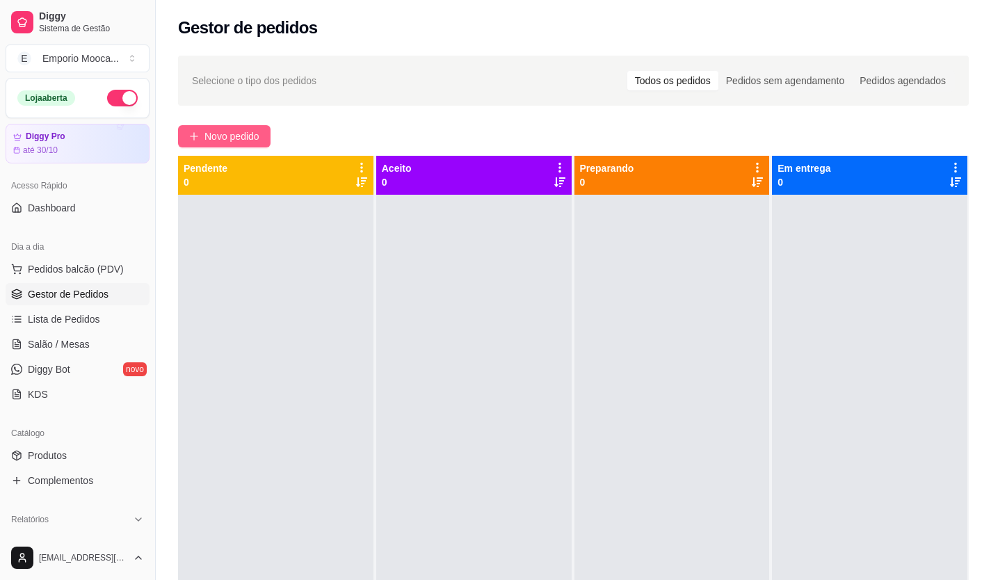
click at [234, 132] on span "Novo pedido" at bounding box center [231, 136] width 55 height 15
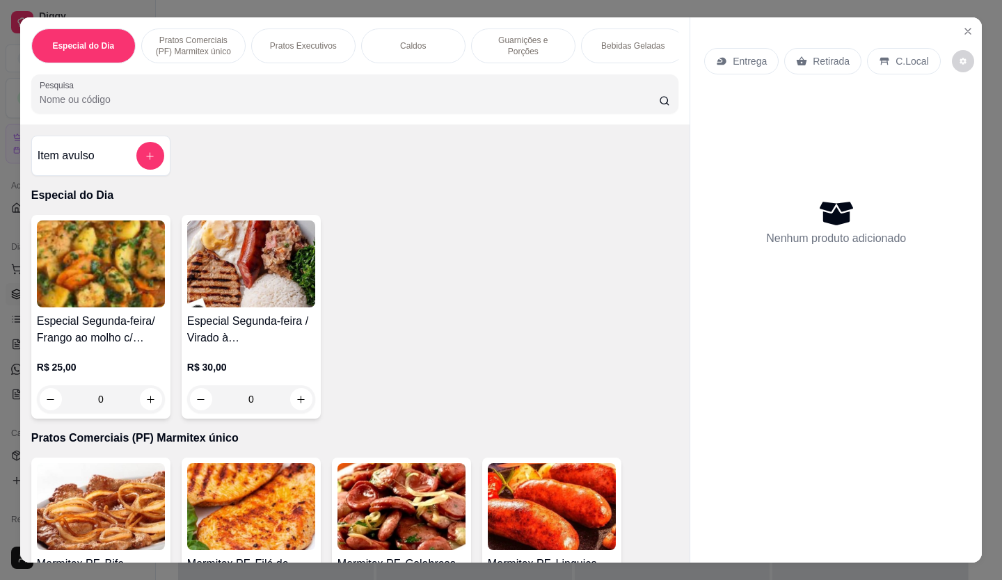
click at [368, 489] on img at bounding box center [401, 506] width 128 height 87
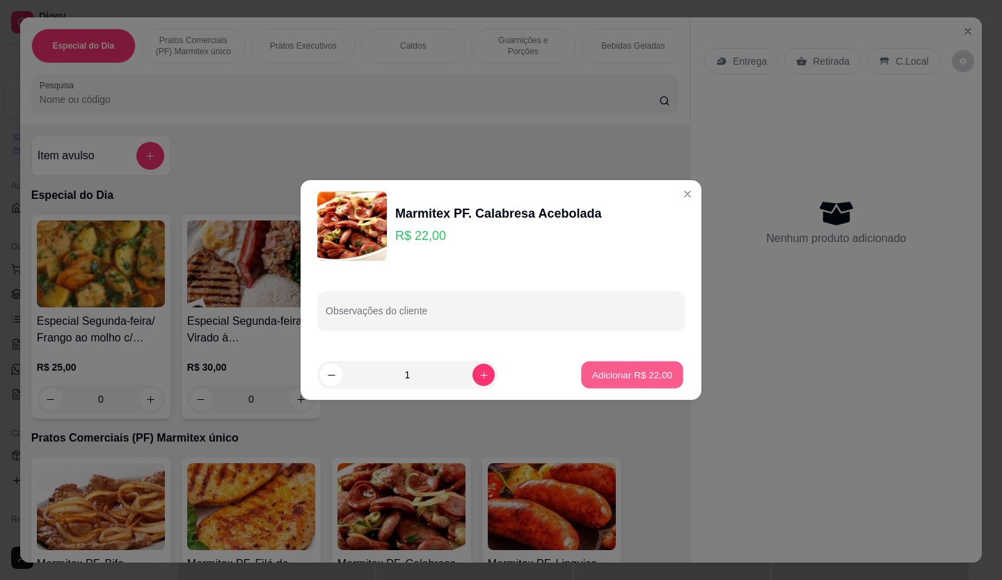
click at [604, 373] on p "Adicionar R$ 22,00" at bounding box center [632, 374] width 81 height 13
type input "1"
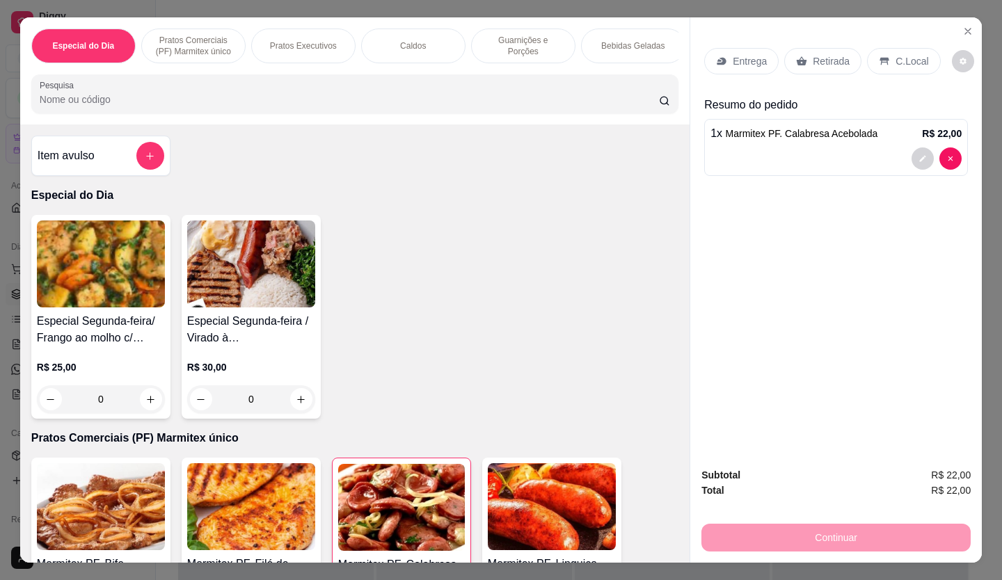
click at [878, 56] on icon at bounding box center [883, 61] width 11 height 11
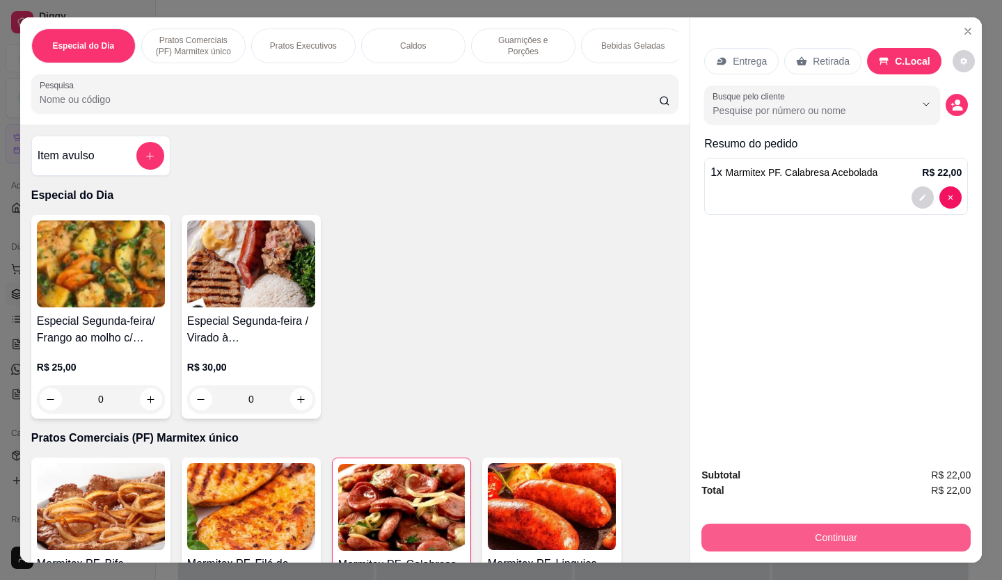
click at [837, 537] on button "Continuar" at bounding box center [835, 538] width 269 height 28
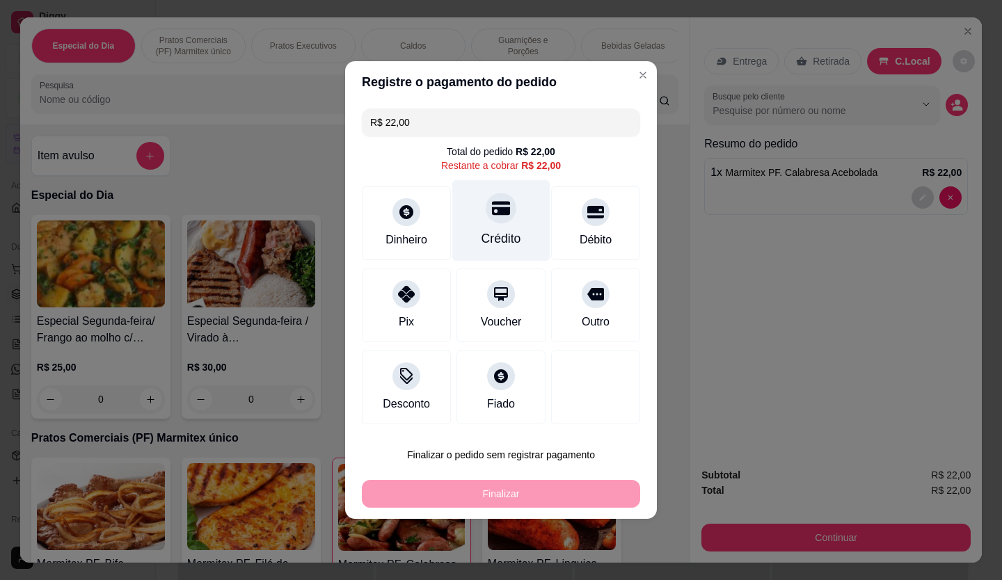
click at [475, 210] on div "Crédito" at bounding box center [501, 220] width 98 height 81
type input "R$ 0,00"
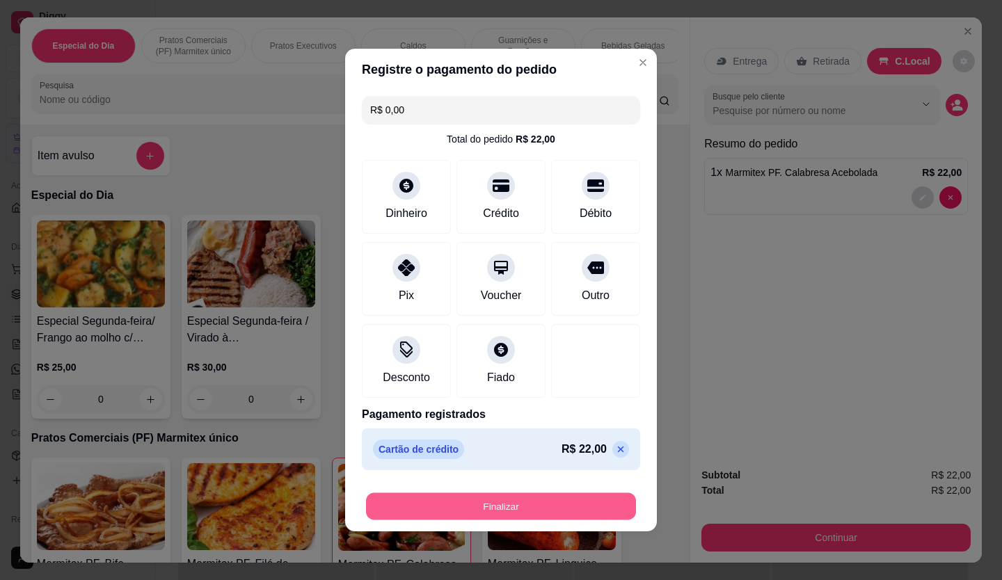
click at [575, 501] on button "Finalizar" at bounding box center [501, 506] width 270 height 27
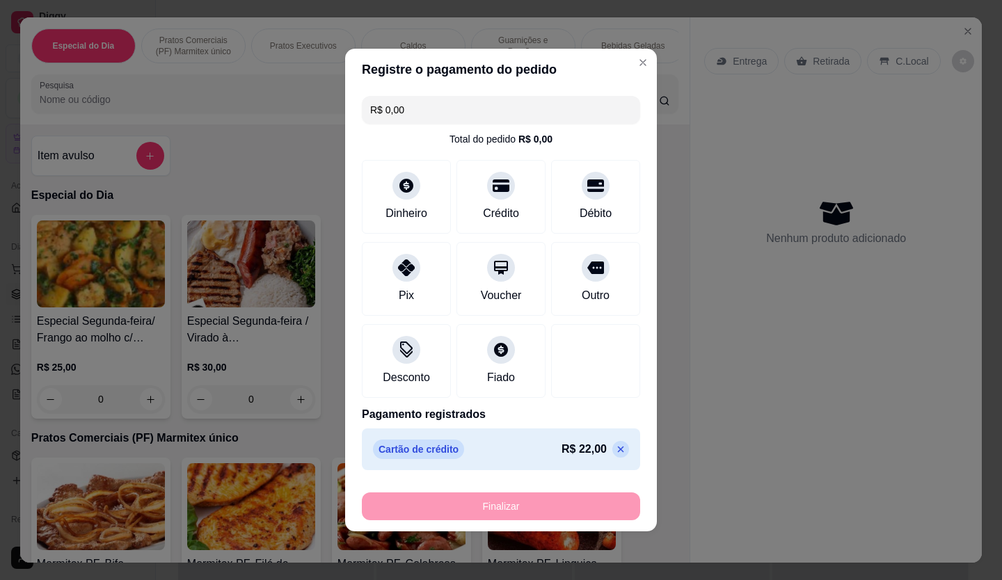
type input "0"
type input "-R$ 22,00"
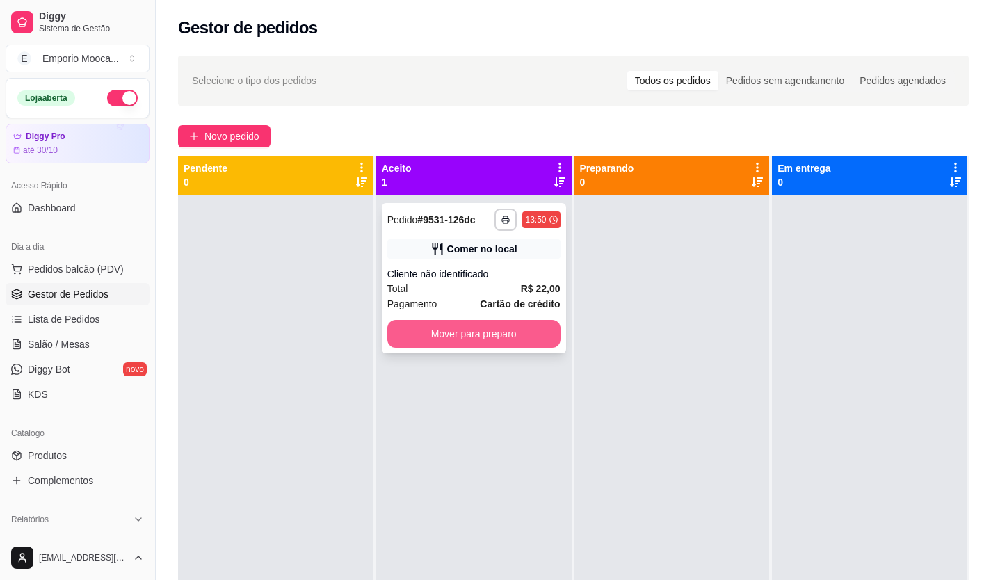
click at [514, 332] on button "Mover para preparo" at bounding box center [473, 334] width 173 height 28
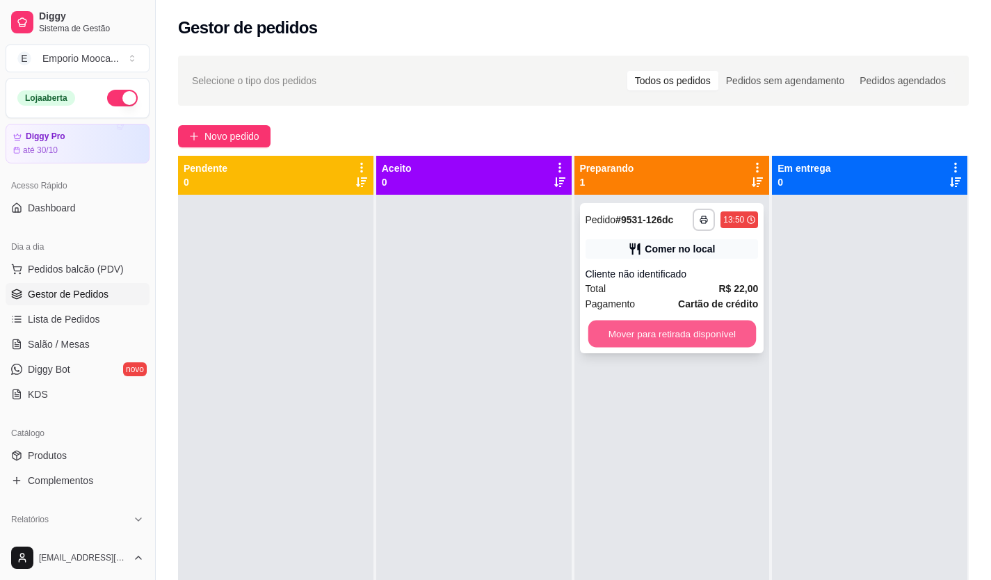
click at [611, 334] on button "Mover para retirada disponível" at bounding box center [672, 334] width 168 height 27
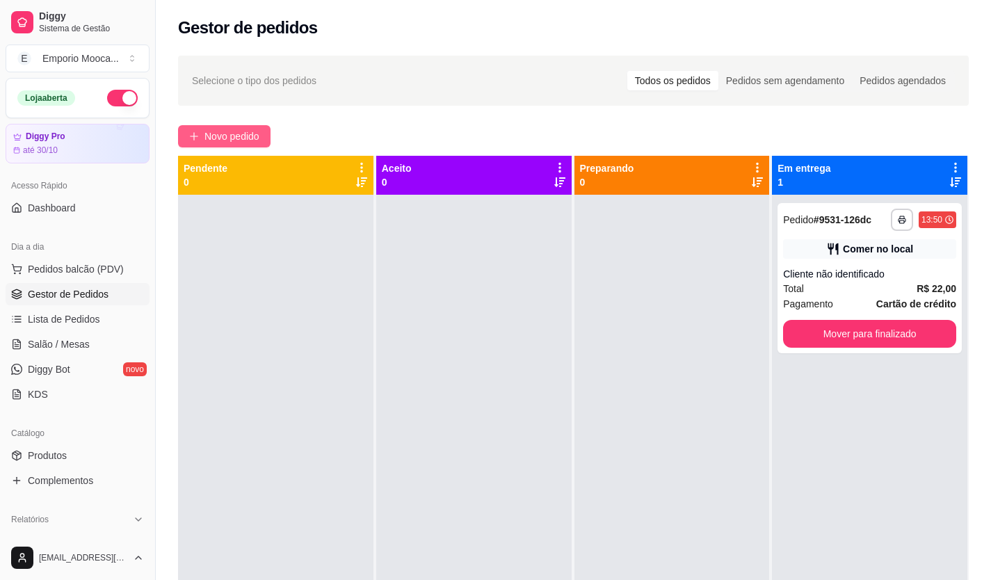
click at [210, 136] on span "Novo pedido" at bounding box center [231, 136] width 55 height 15
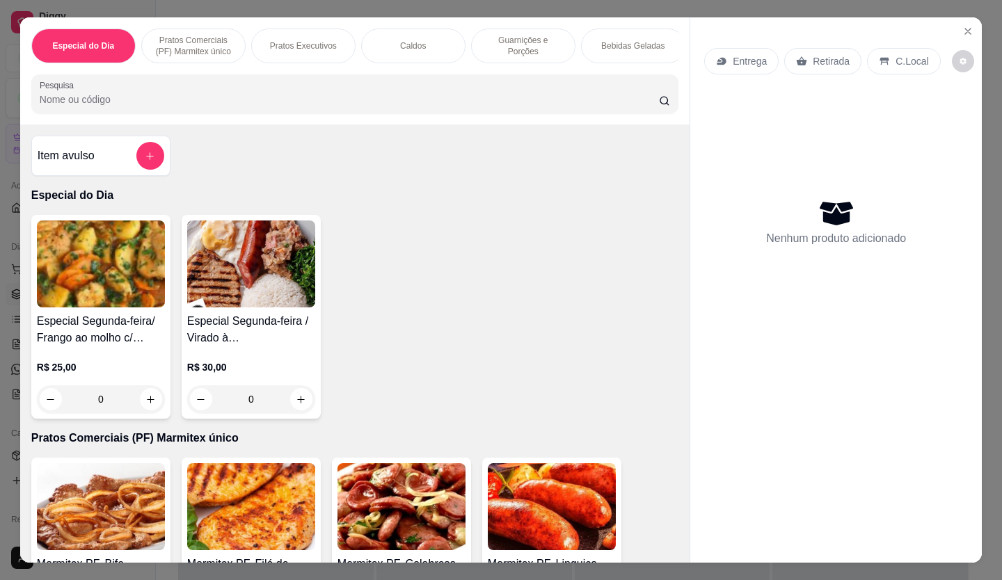
click at [61, 517] on img at bounding box center [101, 506] width 128 height 87
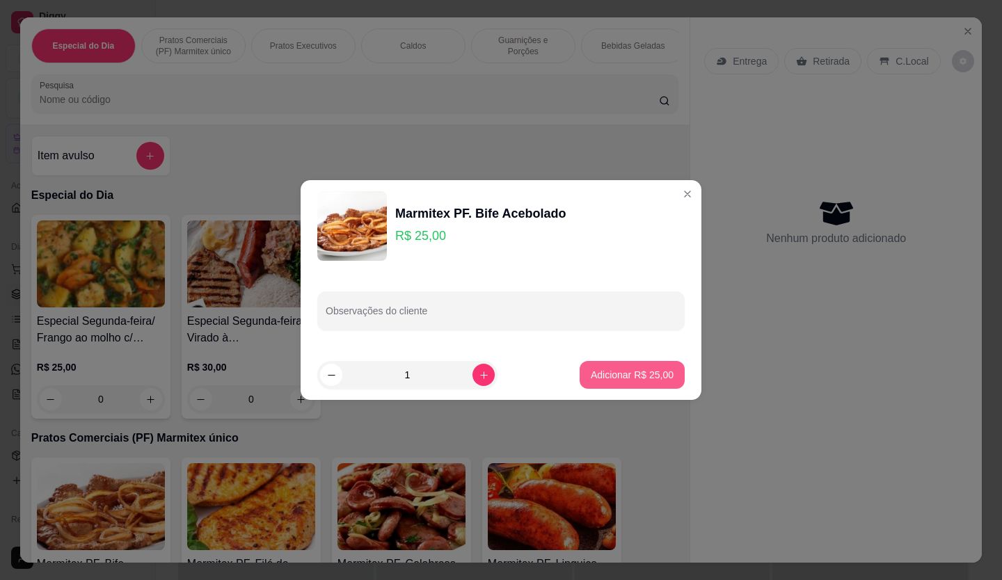
click at [625, 372] on p "Adicionar R$ 25,00" at bounding box center [631, 375] width 83 height 14
type input "1"
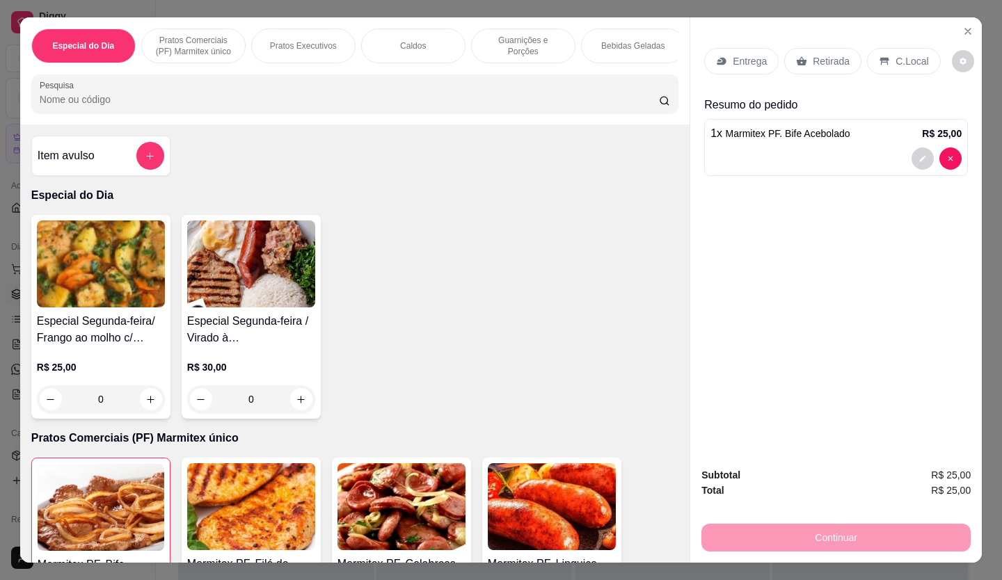
click at [899, 65] on div "C.Local" at bounding box center [903, 61] width 73 height 26
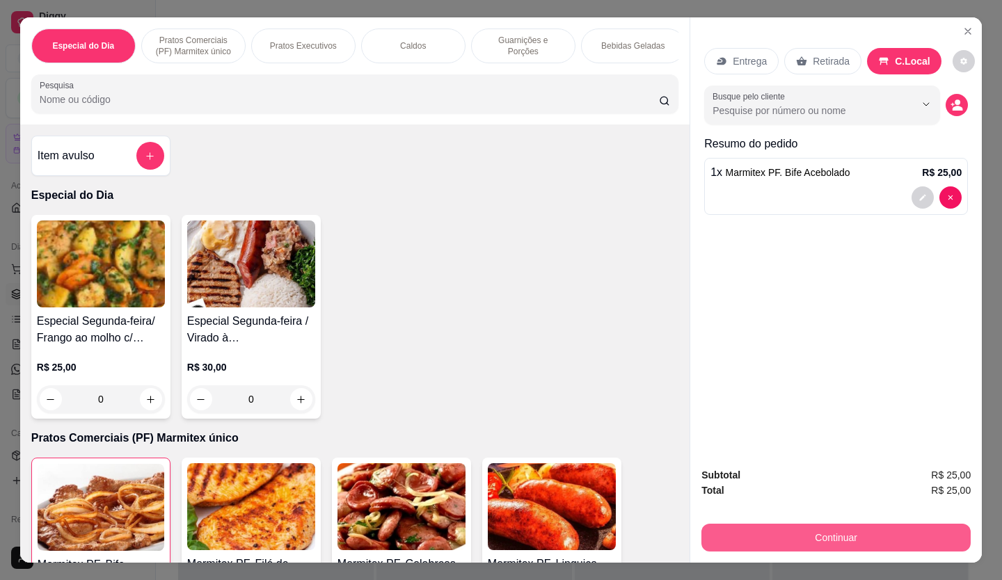
click at [856, 533] on button "Continuar" at bounding box center [835, 538] width 269 height 28
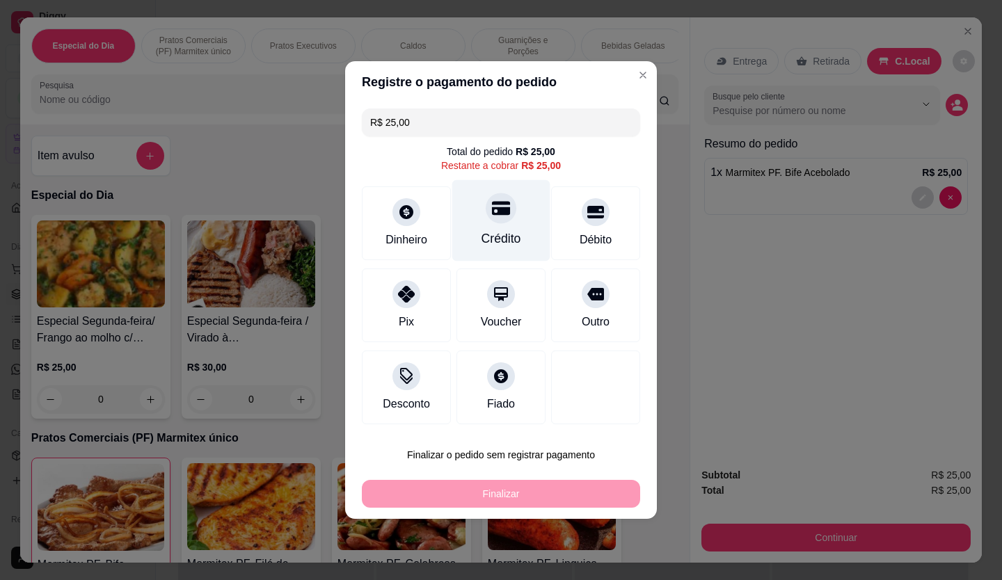
click at [506, 246] on div "Crédito" at bounding box center [501, 239] width 40 height 18
type input "R$ 0,00"
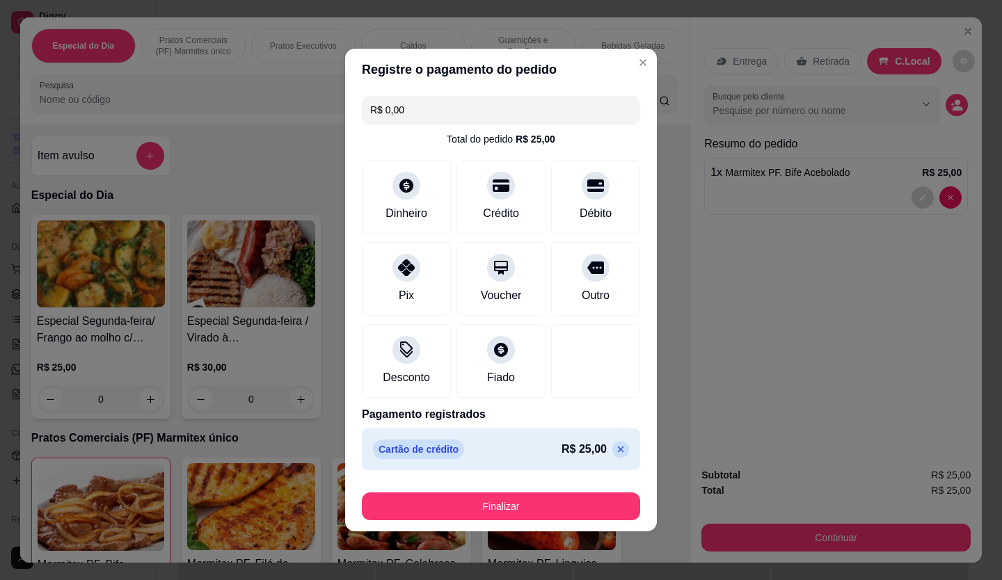
click at [587, 523] on footer "Finalizar" at bounding box center [501, 504] width 312 height 56
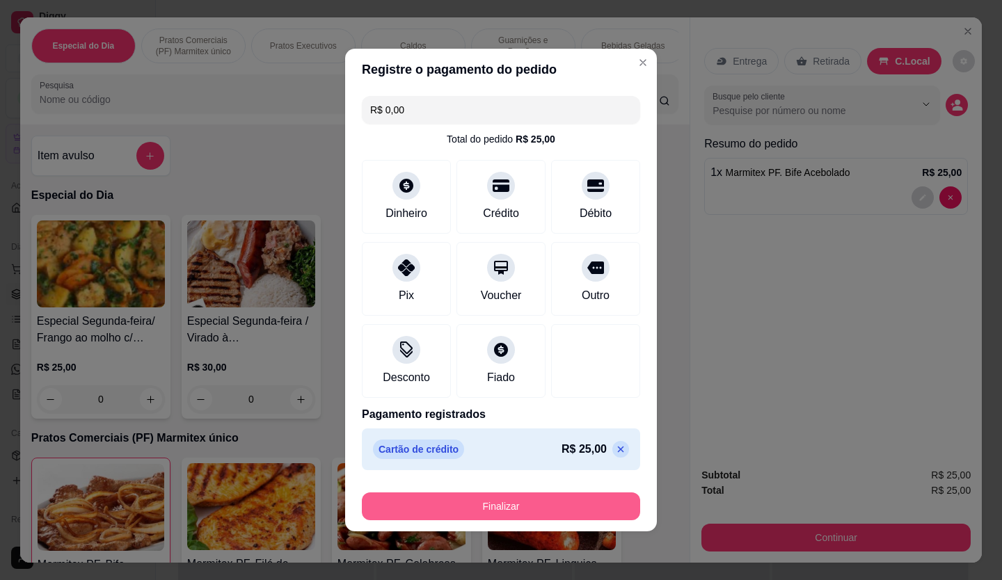
click at [588, 508] on button "Finalizar" at bounding box center [501, 506] width 278 height 28
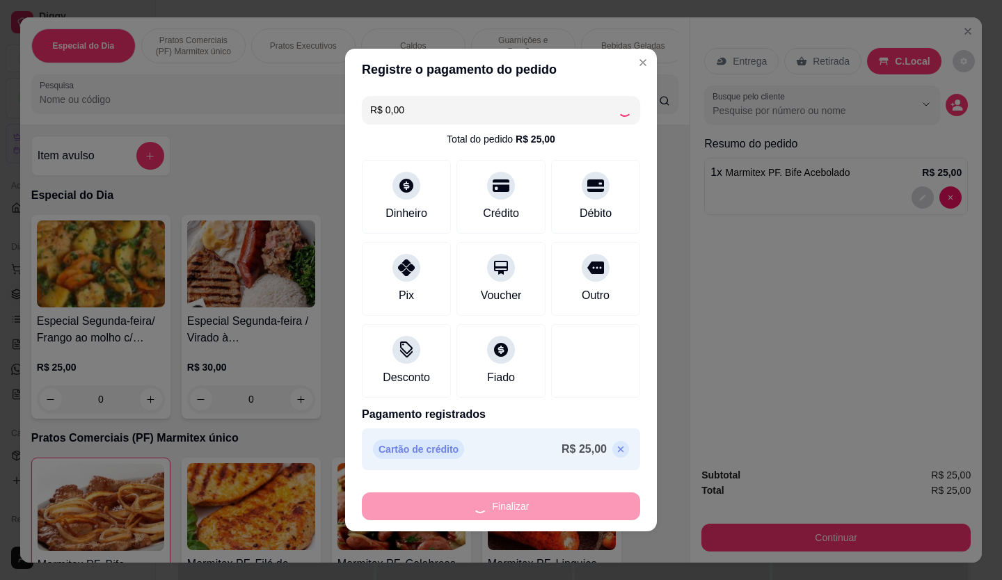
type input "0"
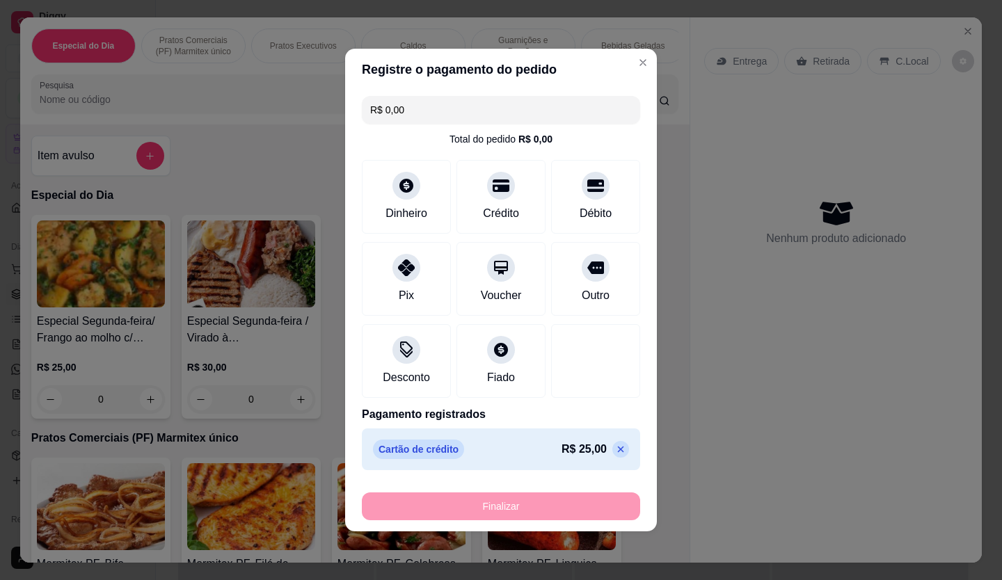
type input "-R$ 25,00"
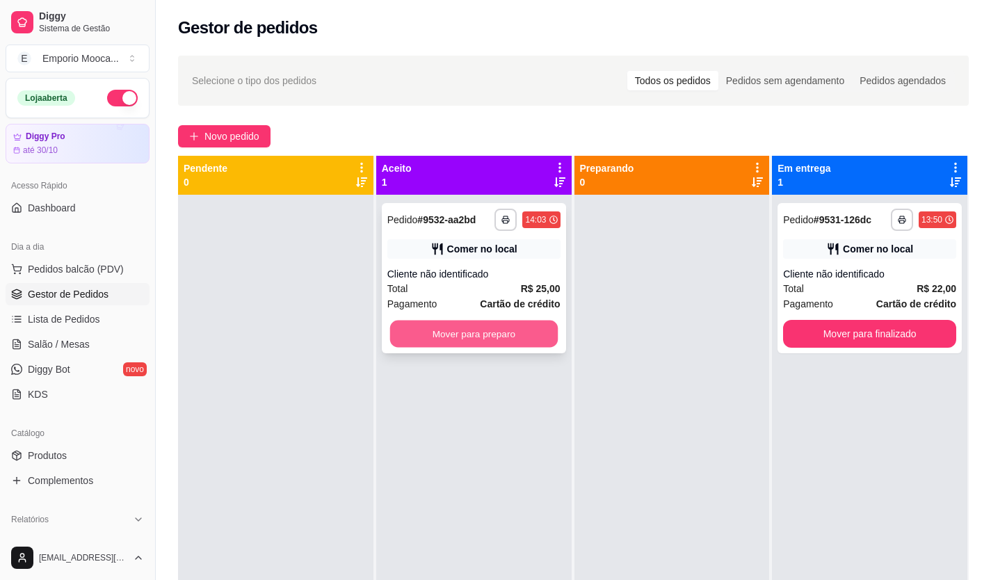
click at [526, 332] on button "Mover para preparo" at bounding box center [473, 334] width 168 height 27
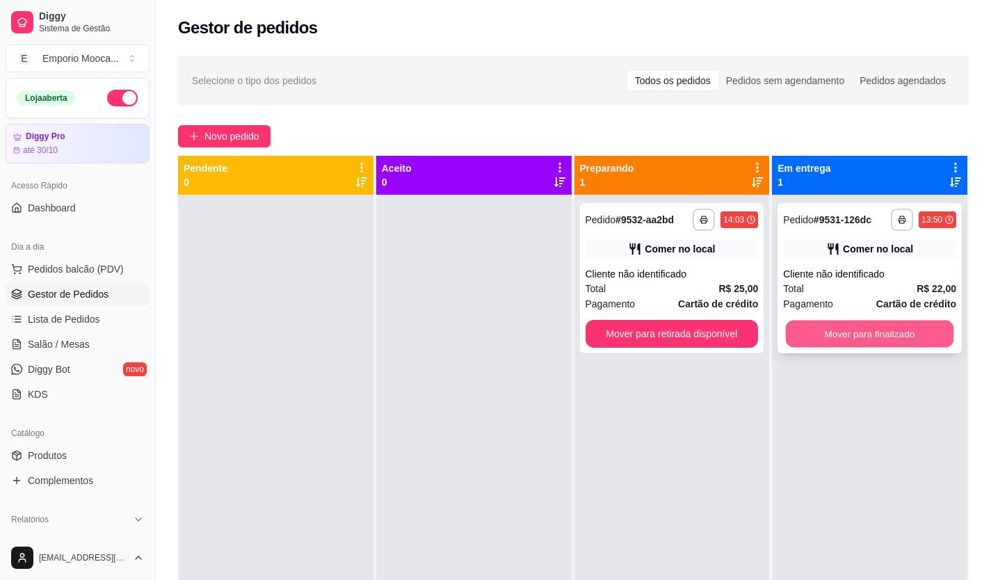
click at [803, 337] on button "Mover para finalizado" at bounding box center [870, 334] width 168 height 27
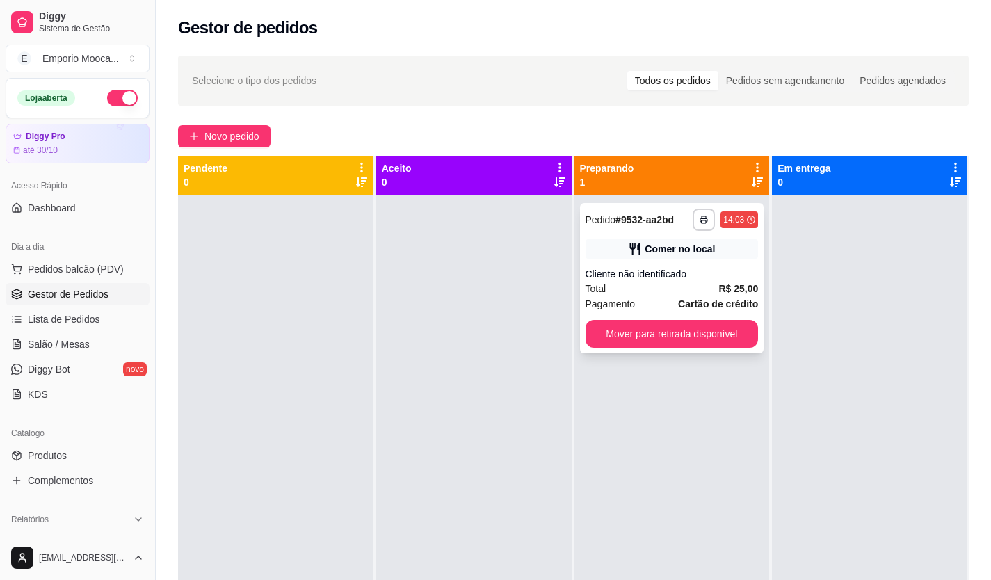
click at [692, 269] on div "Cliente não identificado" at bounding box center [672, 274] width 173 height 14
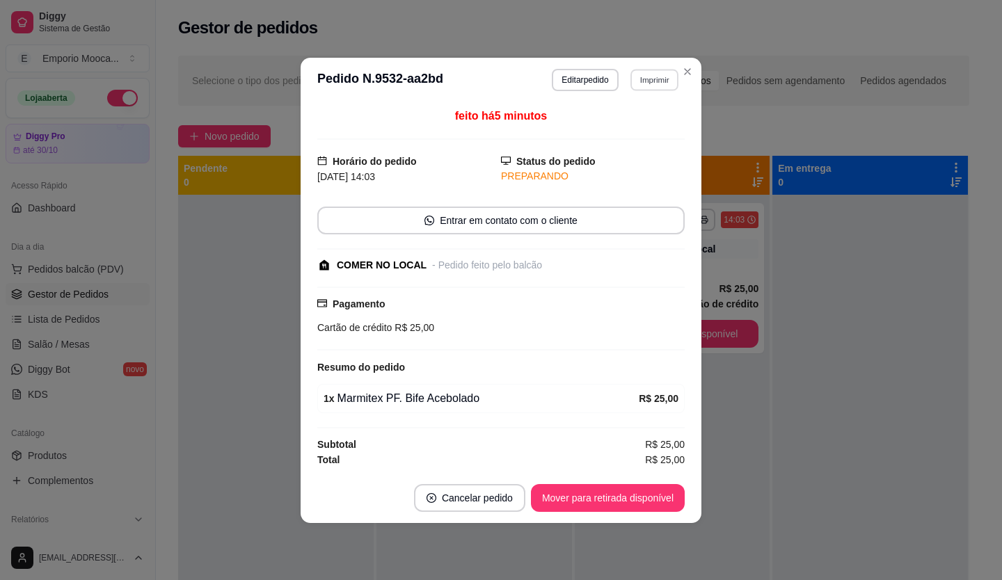
click at [656, 83] on button "Imprimir" at bounding box center [654, 80] width 48 height 22
click at [589, 80] on button "Editar pedido" at bounding box center [585, 80] width 66 height 22
click at [588, 82] on button "Editar pedido" at bounding box center [585, 80] width 65 height 22
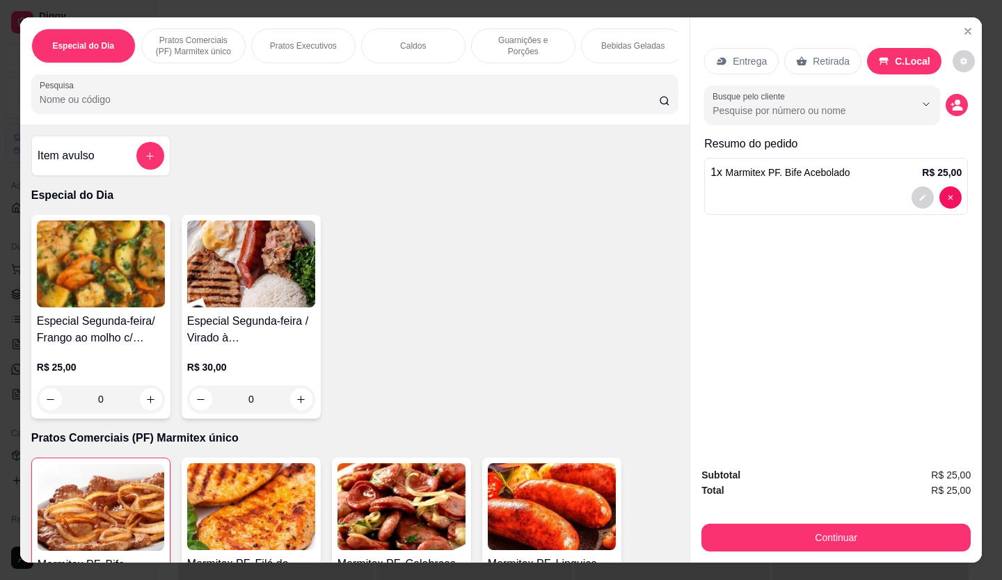
click at [629, 45] on p "Bebidas Geladas" at bounding box center [632, 45] width 63 height 11
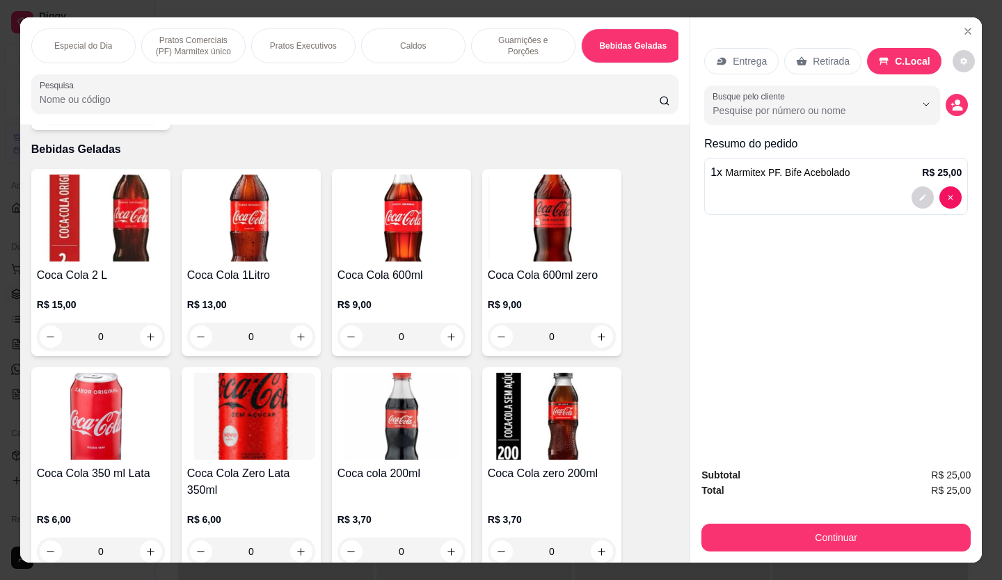
scroll to position [32, 0]
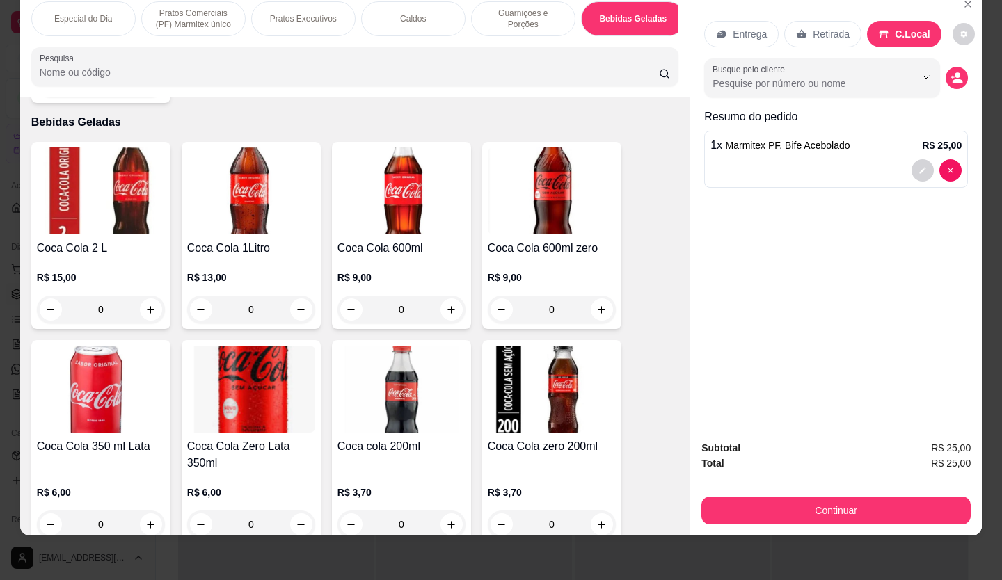
click at [126, 405] on img at bounding box center [101, 389] width 128 height 87
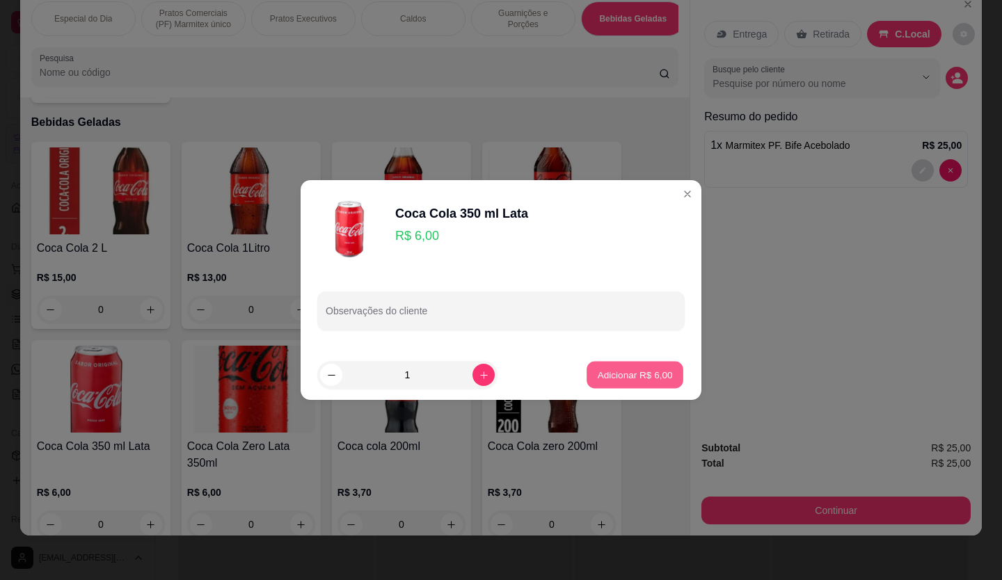
click at [626, 365] on button "Adicionar R$ 6,00" at bounding box center [634, 375] width 97 height 27
type input "1"
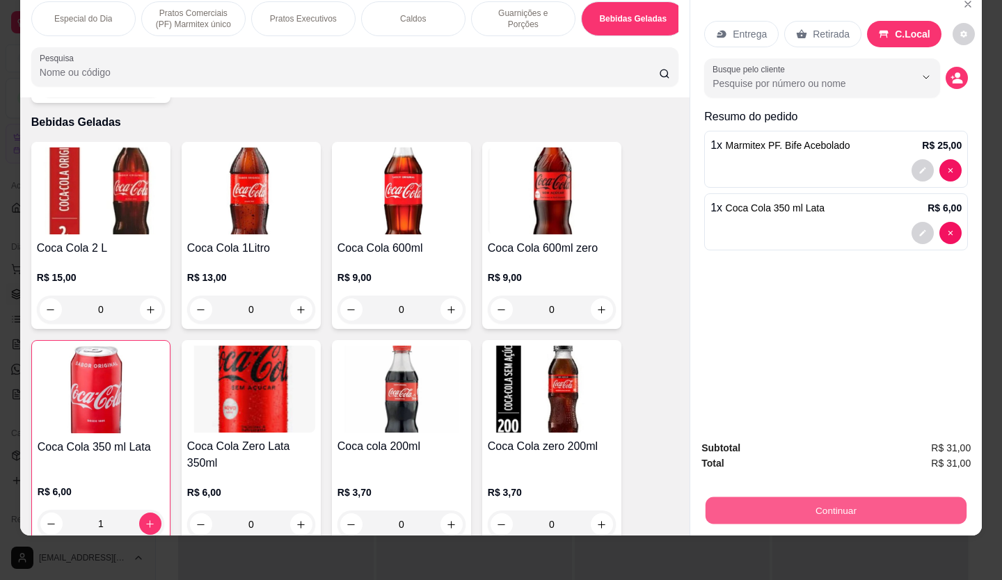
click at [827, 497] on button "Continuar" at bounding box center [835, 510] width 261 height 27
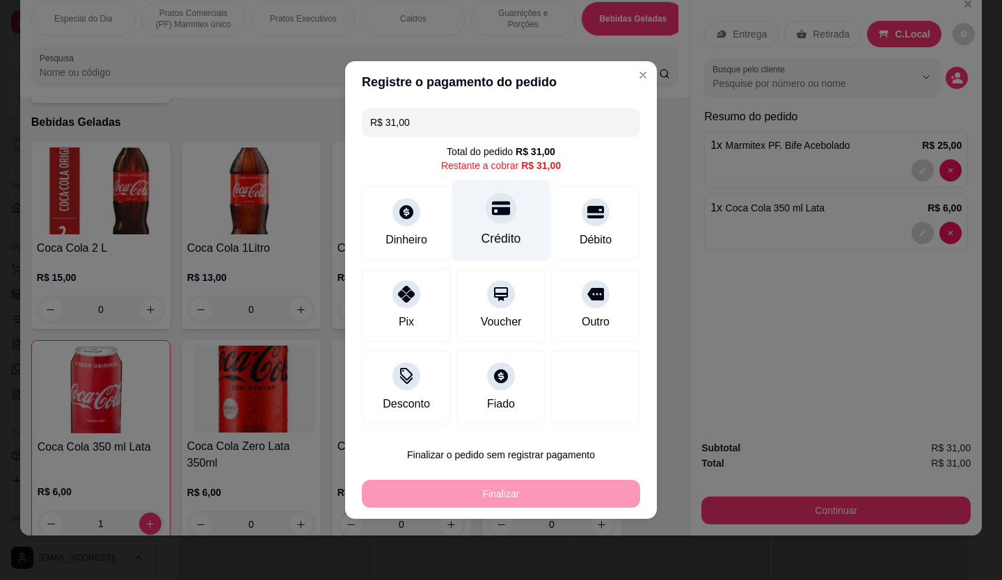
click at [505, 223] on div "Crédito" at bounding box center [501, 220] width 98 height 81
type input "R$ 0,00"
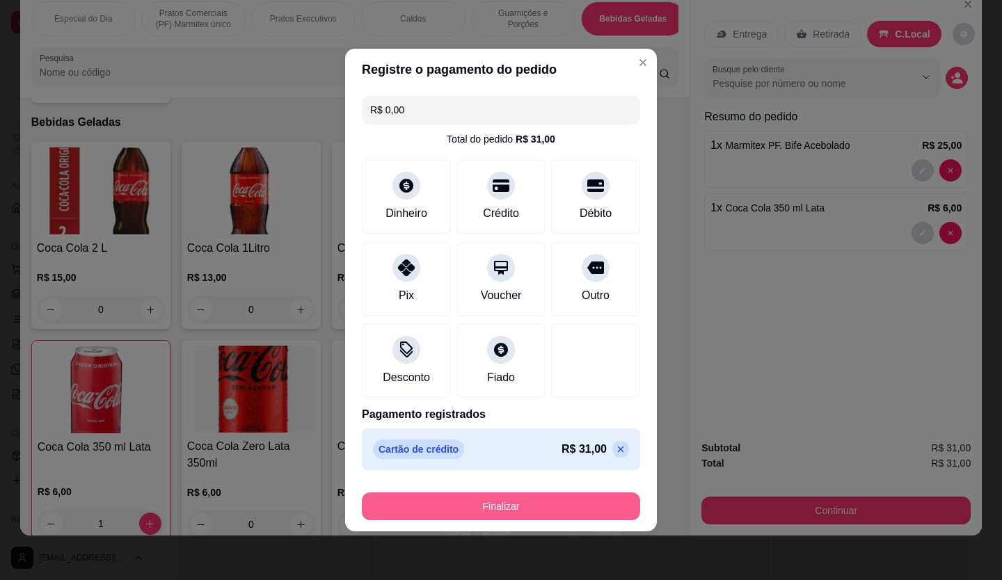
click at [559, 509] on button "Finalizar" at bounding box center [501, 506] width 278 height 28
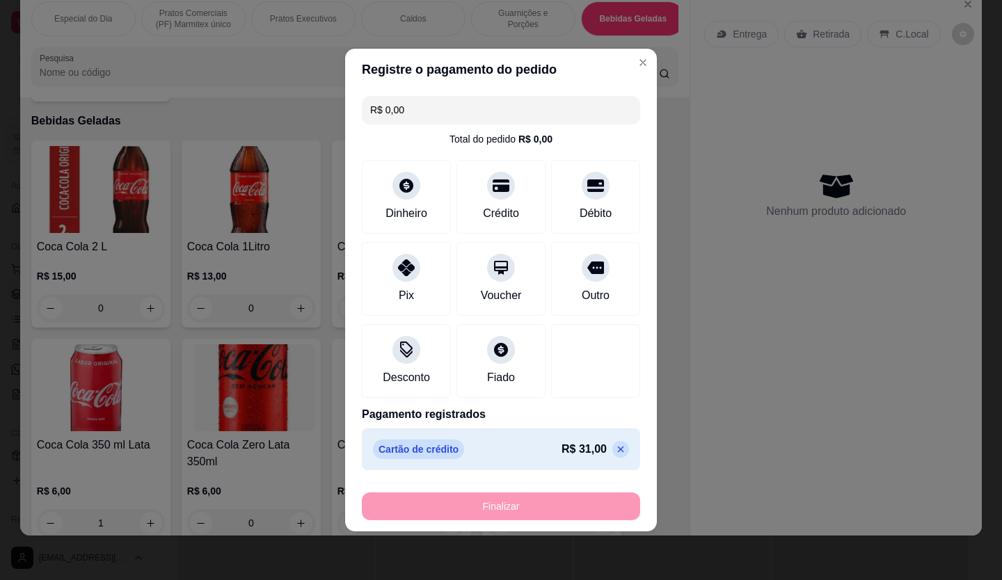
type input "0"
type input "-R$ 31,00"
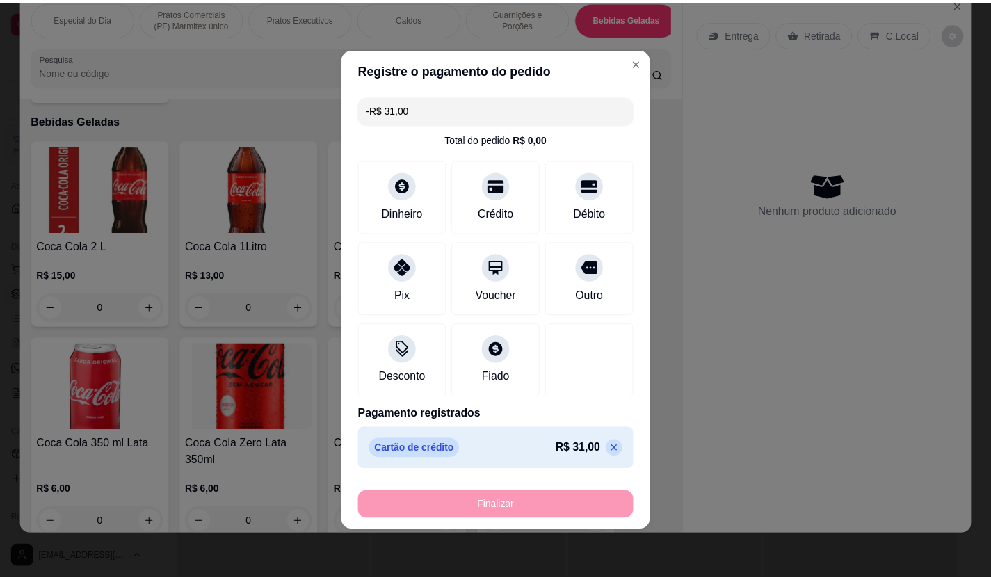
scroll to position [3375, 0]
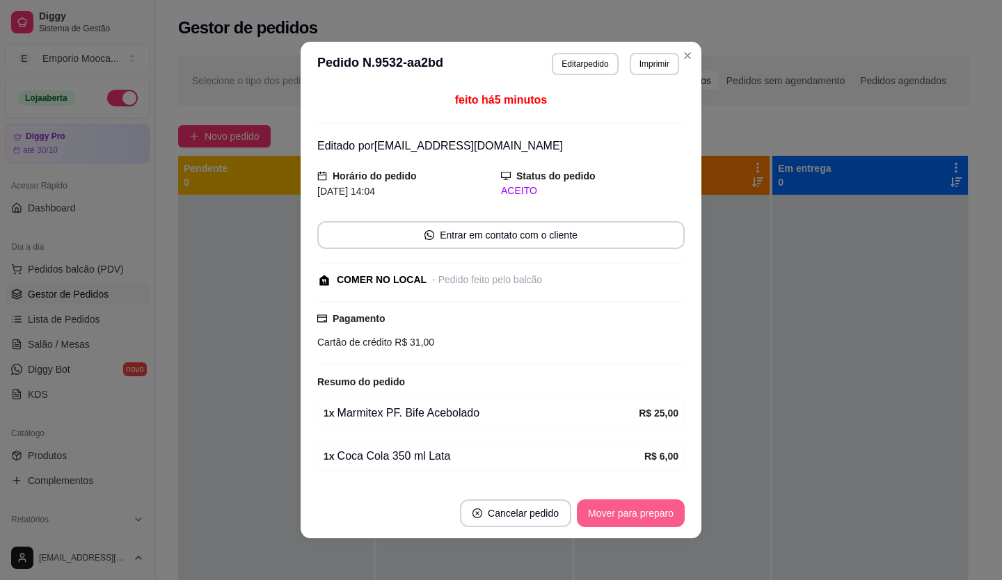
click at [652, 504] on button "Mover para preparo" at bounding box center [631, 513] width 108 height 28
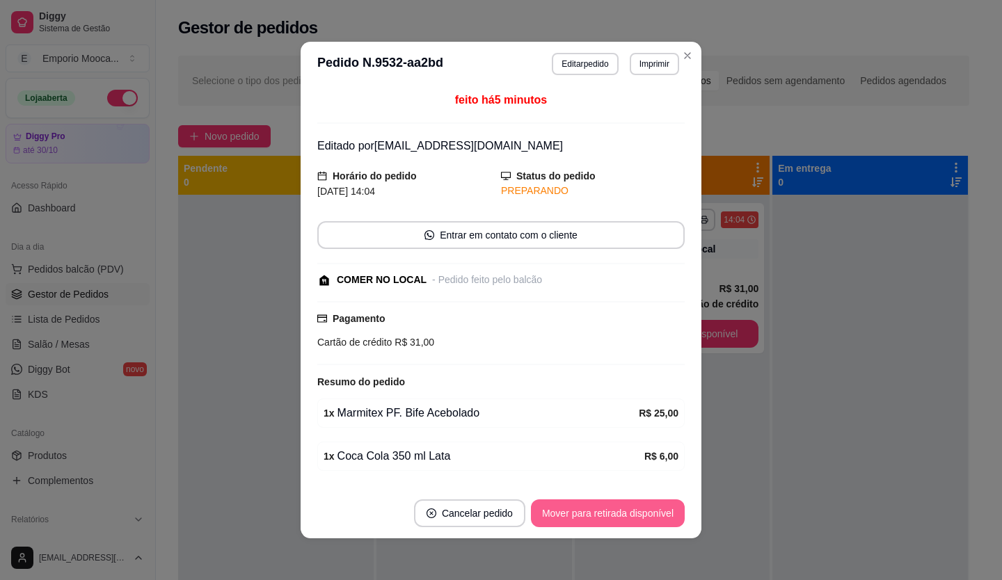
click at [652, 506] on button "Mover para retirada disponível" at bounding box center [608, 513] width 154 height 28
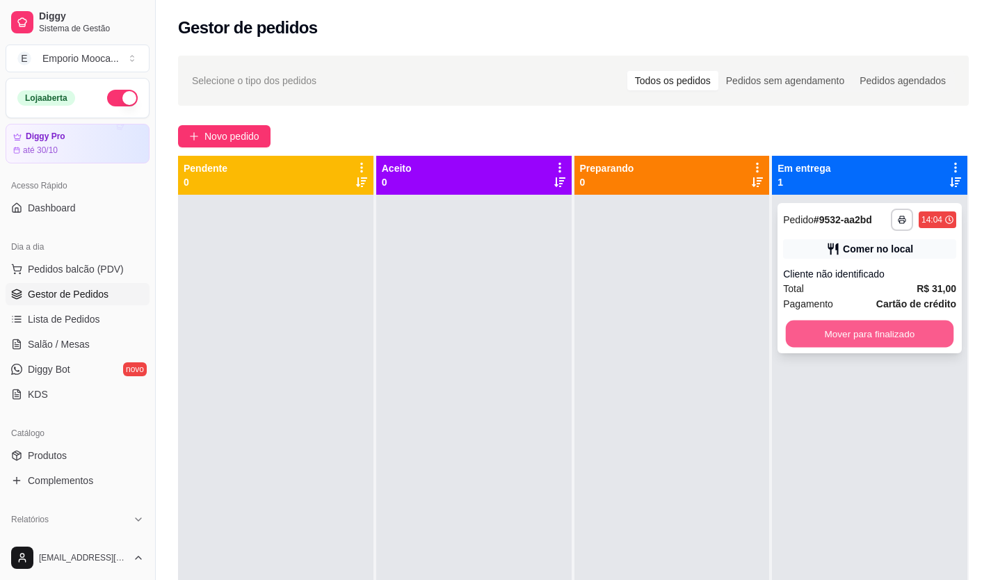
click at [867, 333] on button "Mover para finalizado" at bounding box center [870, 334] width 168 height 27
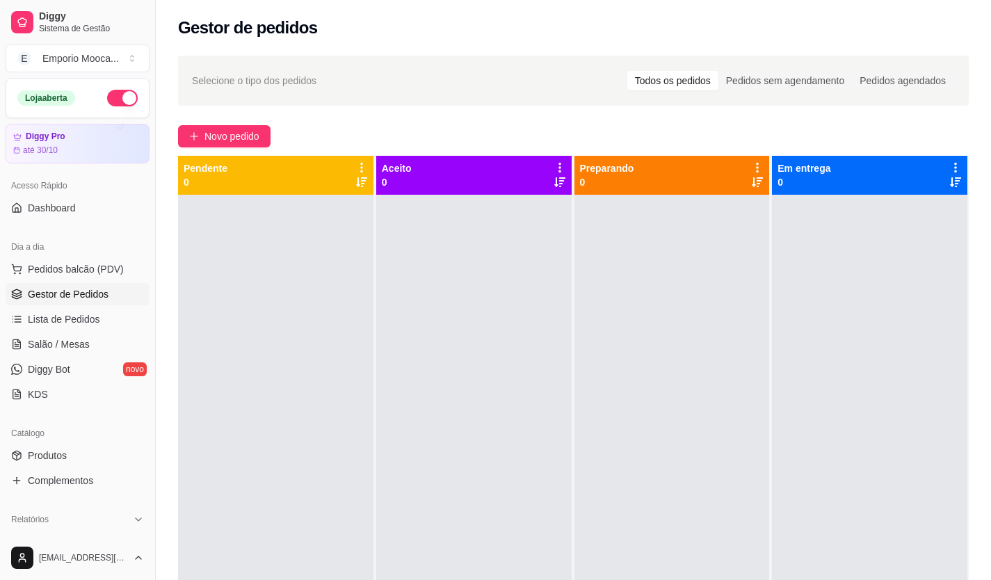
click at [700, 366] on div at bounding box center [671, 485] width 195 height 580
click at [257, 138] on span "Novo pedido" at bounding box center [231, 136] width 55 height 15
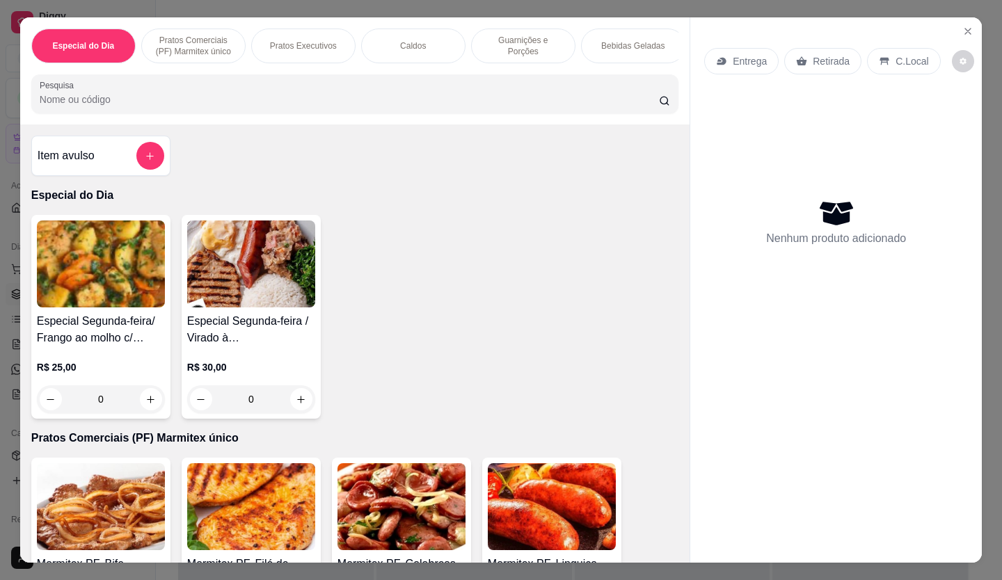
click at [127, 512] on img at bounding box center [101, 506] width 128 height 87
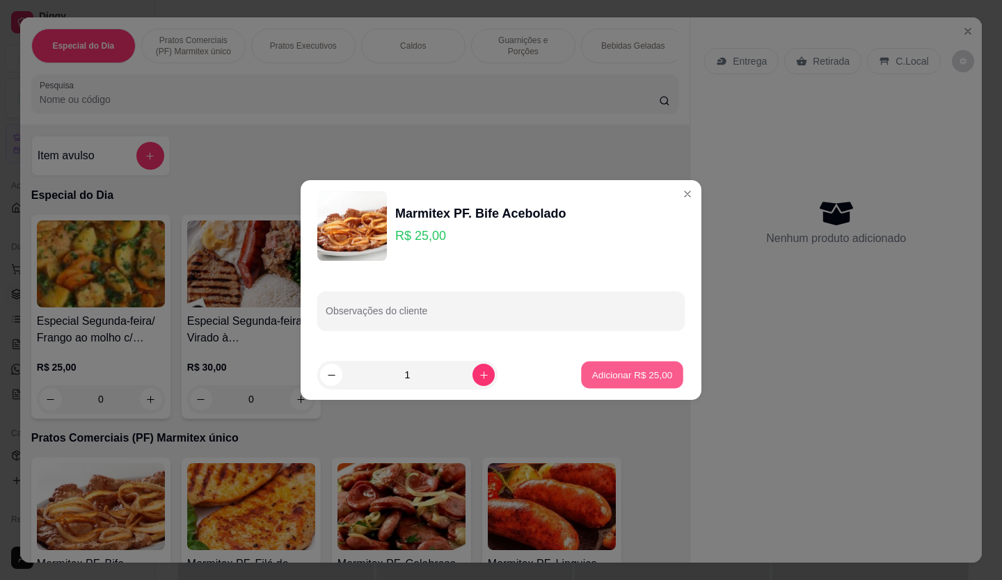
click at [595, 376] on p "Adicionar R$ 25,00" at bounding box center [632, 374] width 81 height 13
type input "1"
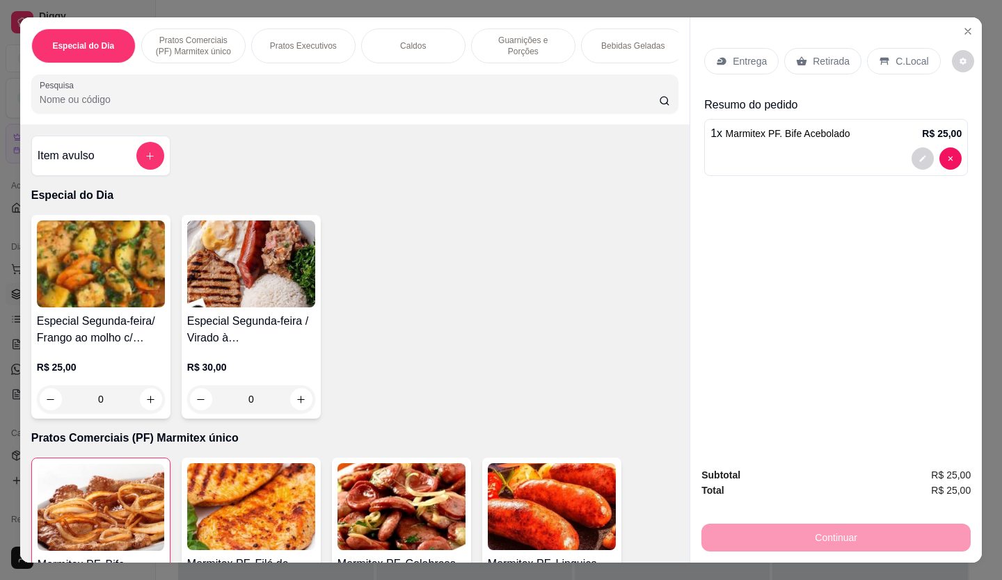
click at [835, 54] on p "Retirada" at bounding box center [830, 61] width 37 height 14
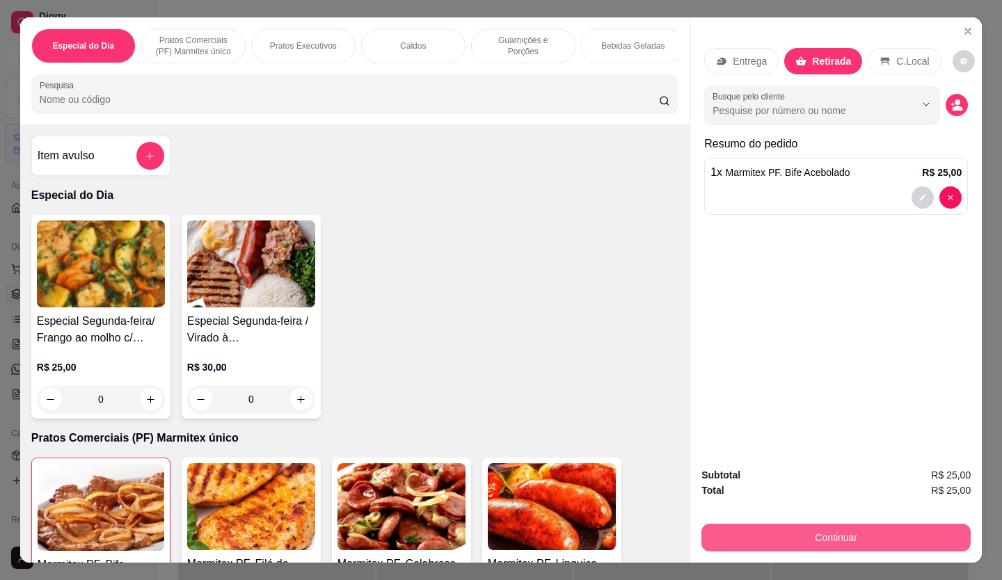
click at [828, 530] on button "Continuar" at bounding box center [835, 538] width 269 height 28
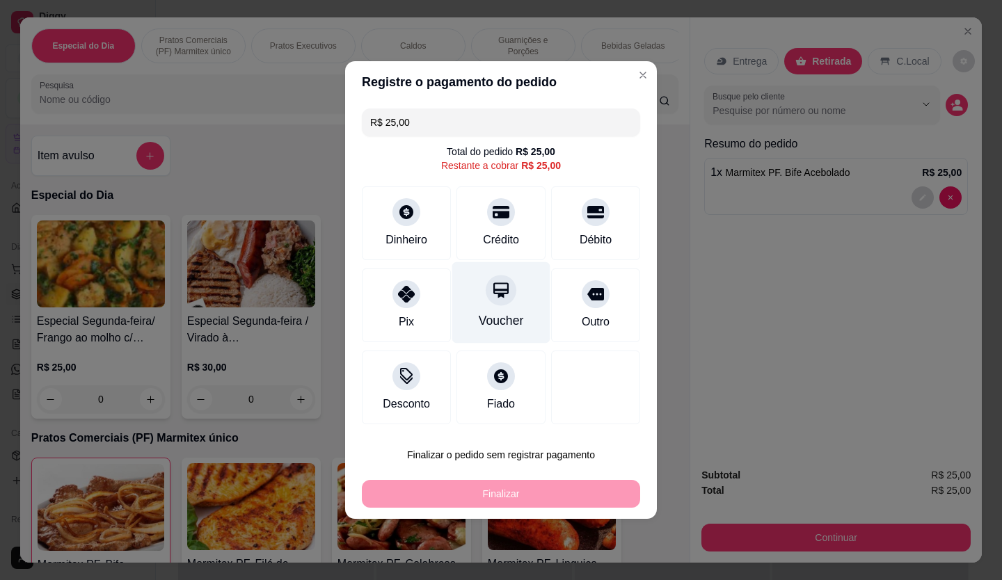
click at [479, 310] on div "Voucher" at bounding box center [501, 302] width 98 height 81
type input "R$ 0,00"
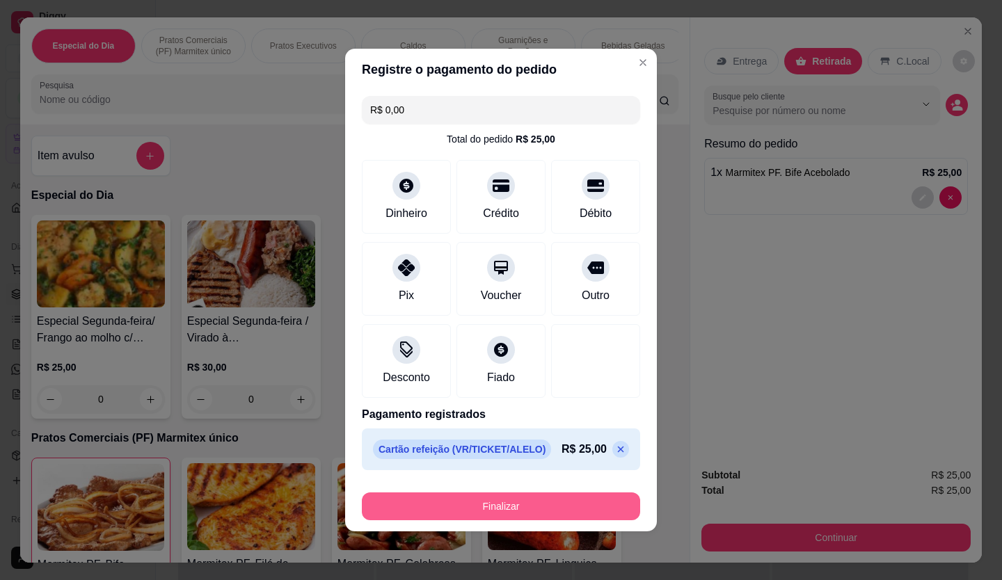
click at [512, 508] on button "Finalizar" at bounding box center [501, 506] width 278 height 28
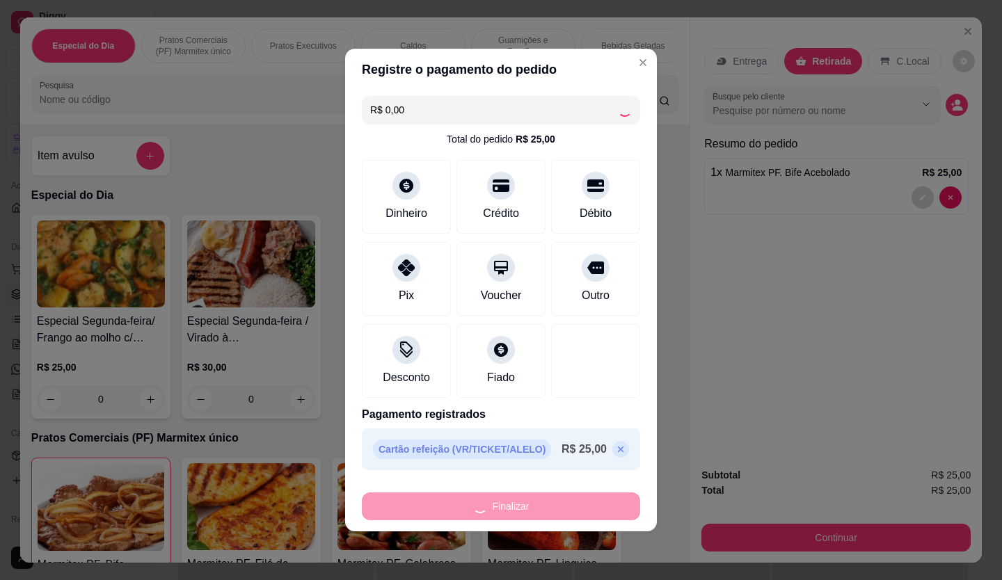
type input "0"
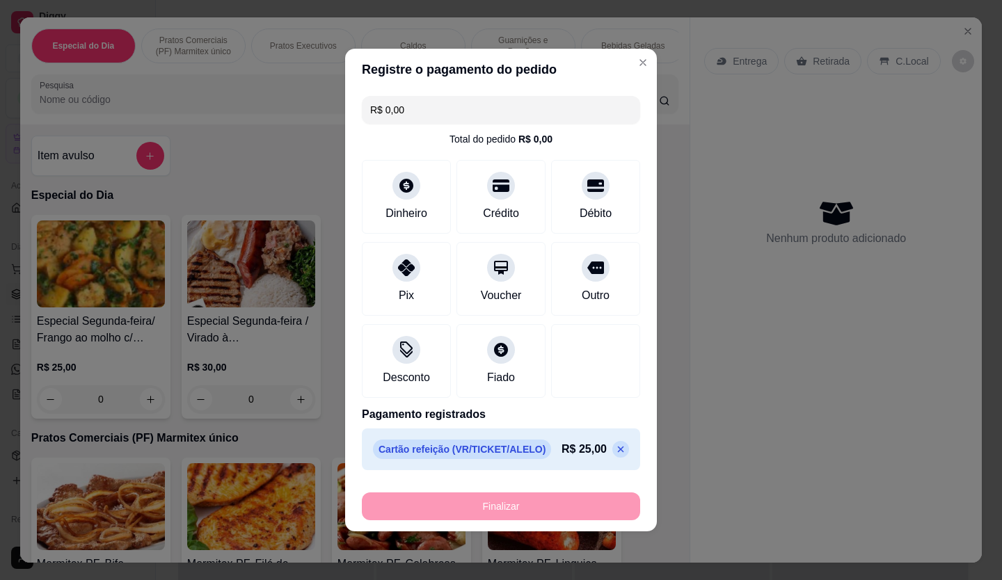
type input "-R$ 25,00"
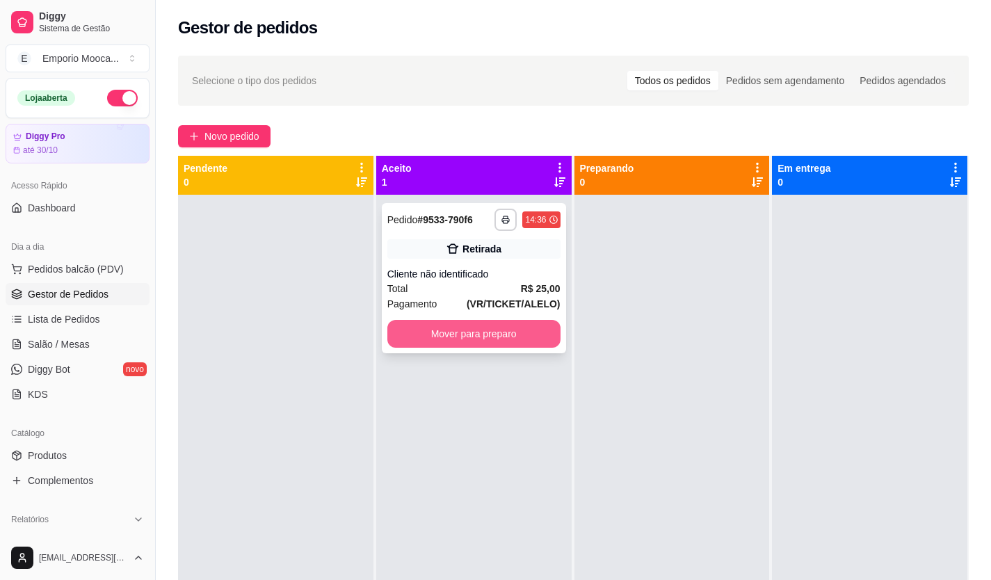
click at [492, 337] on button "Mover para preparo" at bounding box center [473, 334] width 173 height 28
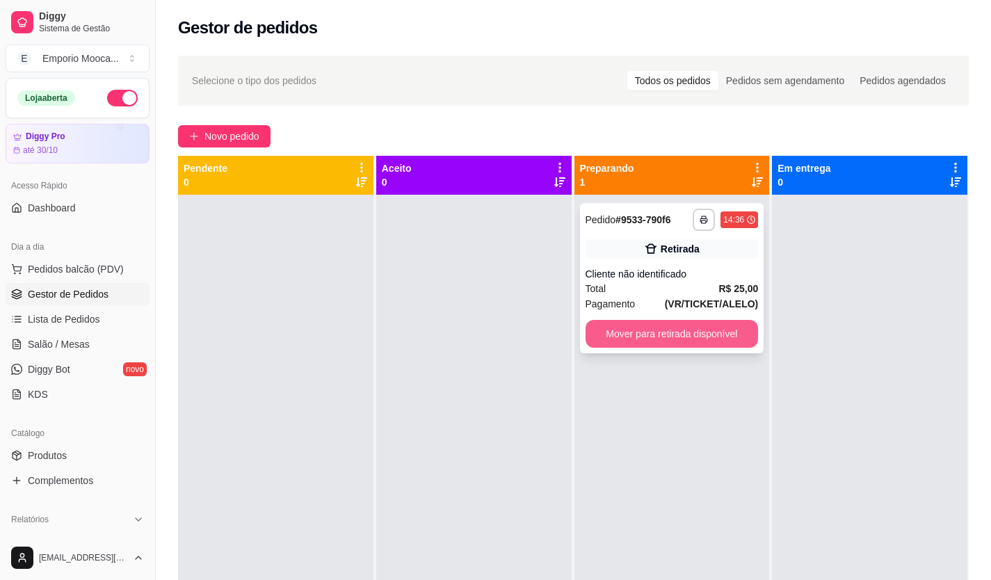
click at [689, 333] on button "Mover para retirada disponível" at bounding box center [672, 334] width 173 height 28
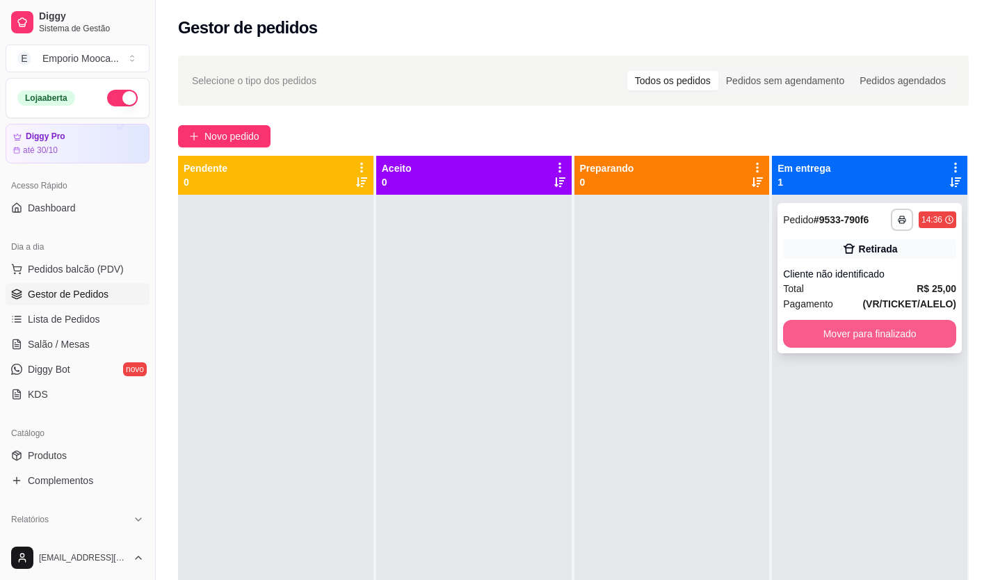
click at [797, 328] on button "Mover para finalizado" at bounding box center [869, 334] width 173 height 28
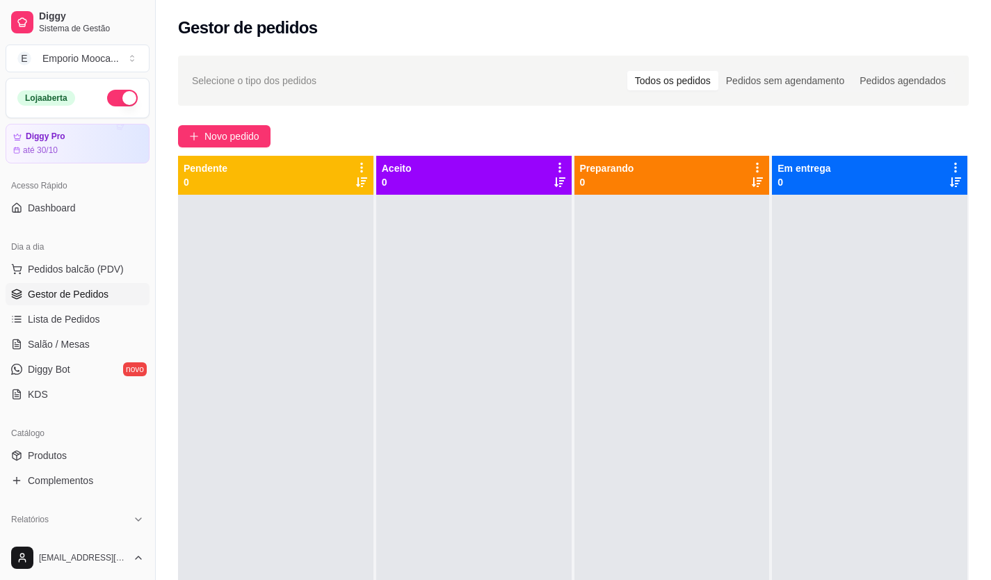
scroll to position [401, 0]
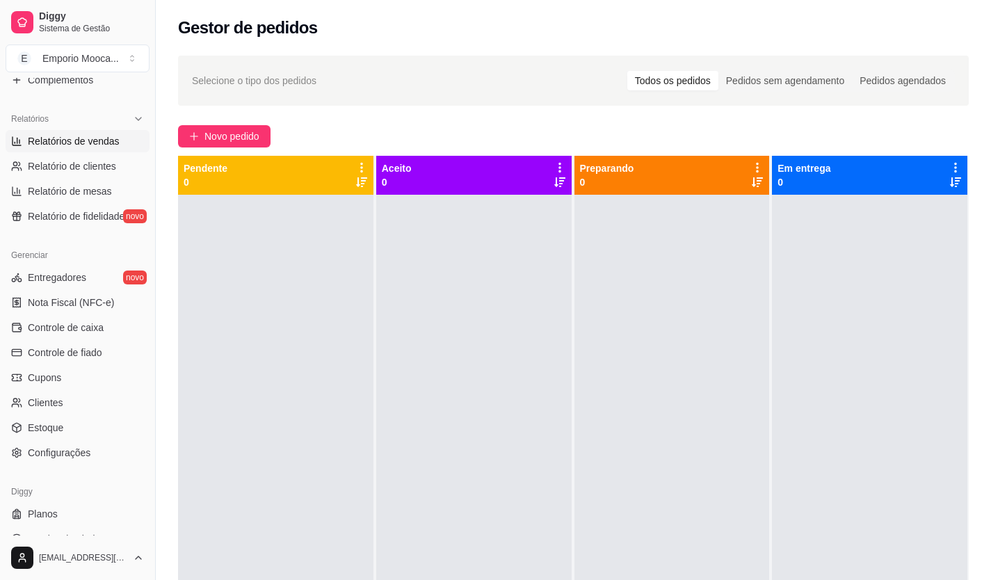
click at [82, 140] on span "Relatórios de vendas" at bounding box center [74, 141] width 92 height 14
select select "ALL"
select select "0"
